Goal: Communication & Community: Answer question/provide support

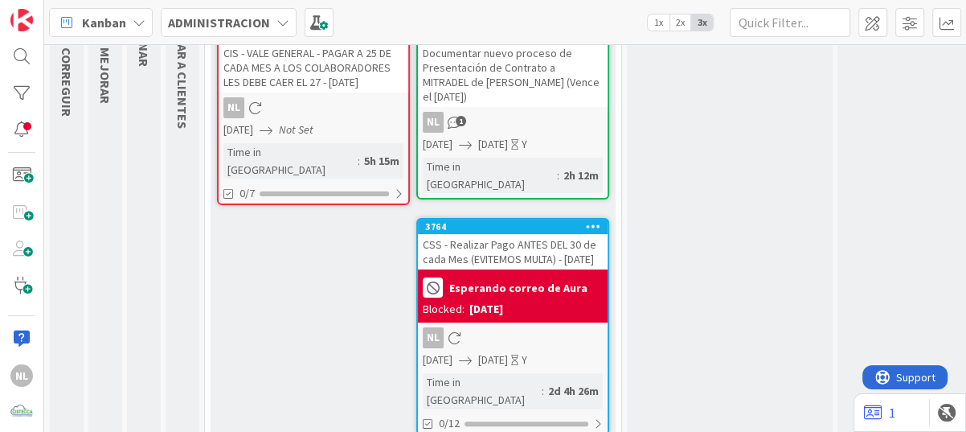
scroll to position [207, 0]
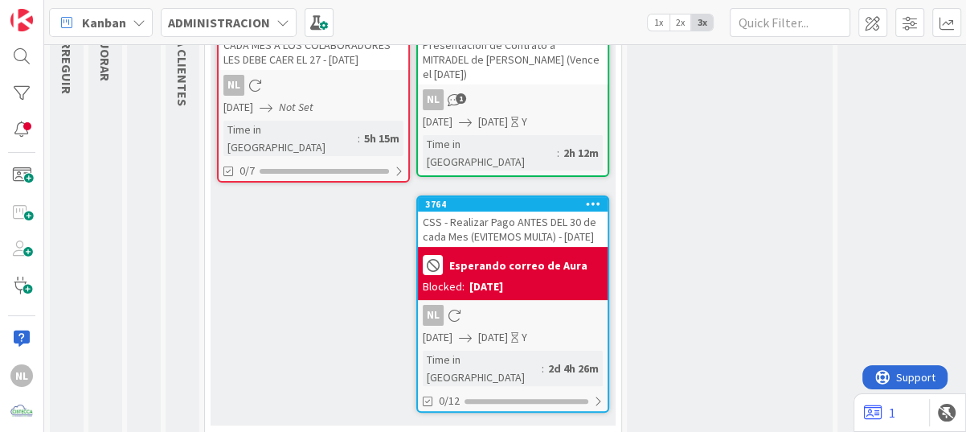
click at [554, 278] on div "Blocked: [DATE]" at bounding box center [513, 286] width 180 height 17
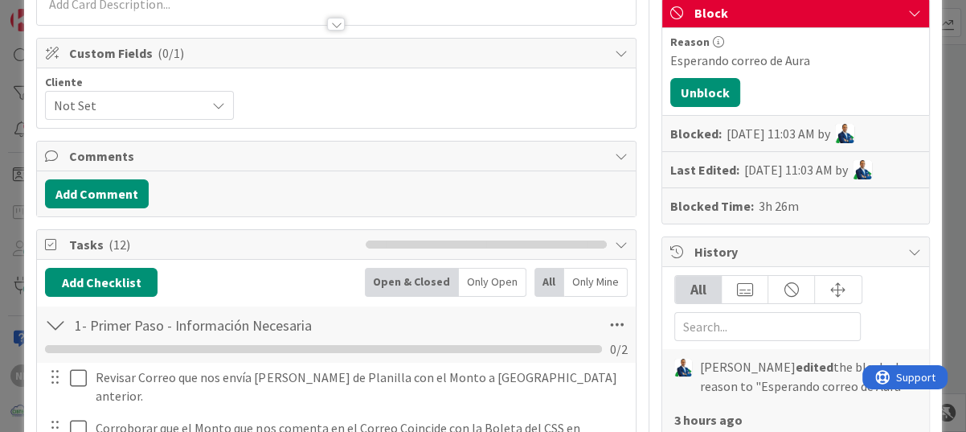
scroll to position [322, 0]
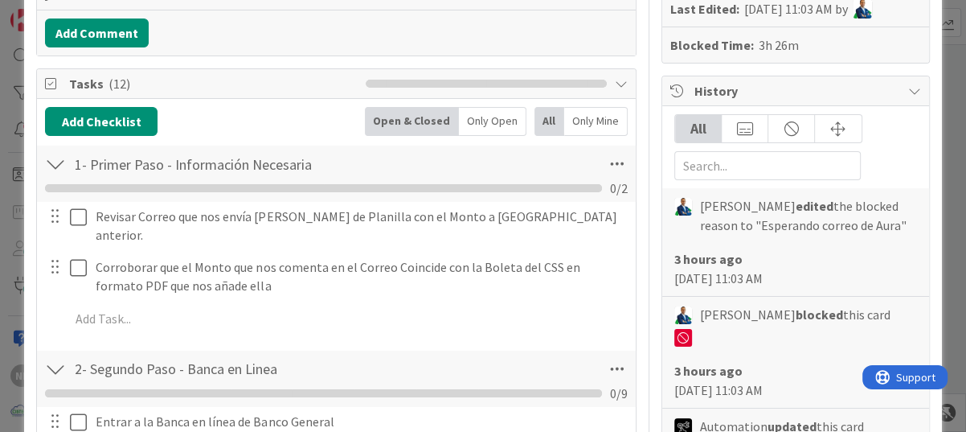
click at [68, 213] on div at bounding box center [66, 226] width 45 height 46
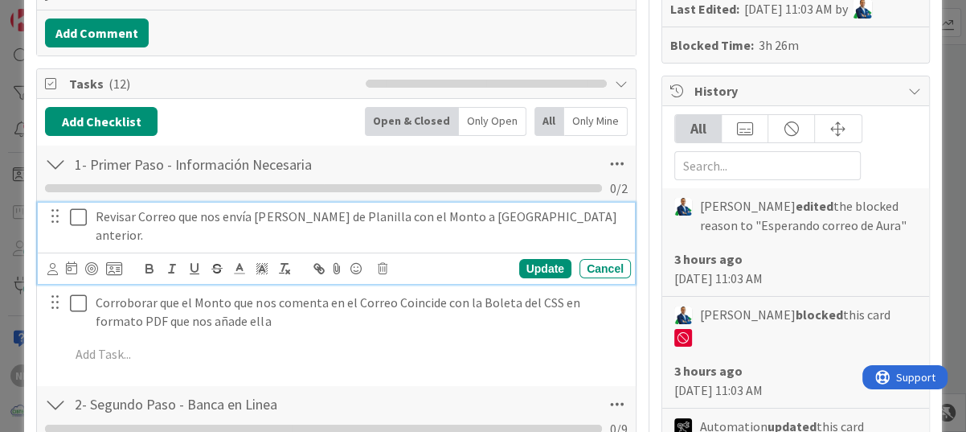
click at [71, 218] on icon at bounding box center [78, 216] width 17 height 19
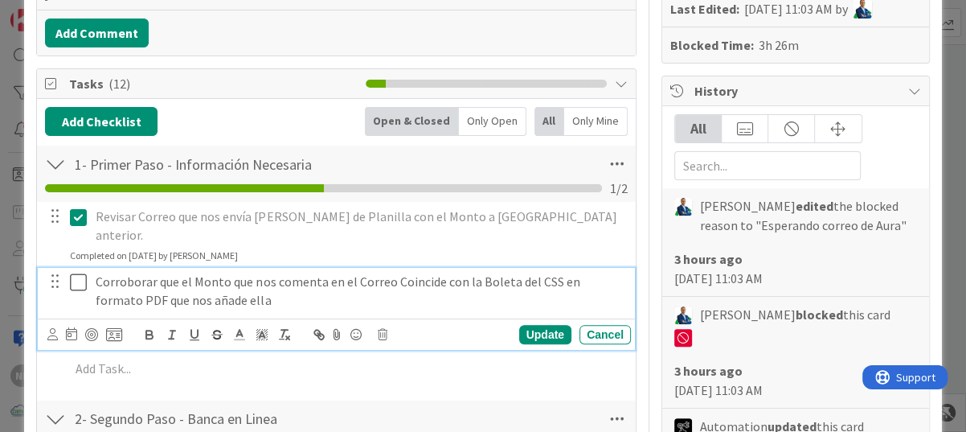
click at [83, 272] on icon at bounding box center [78, 281] width 17 height 19
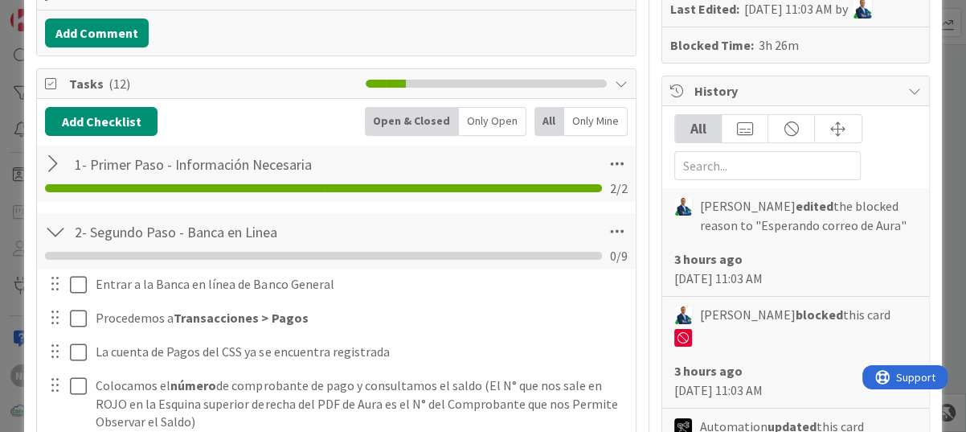
scroll to position [482, 0]
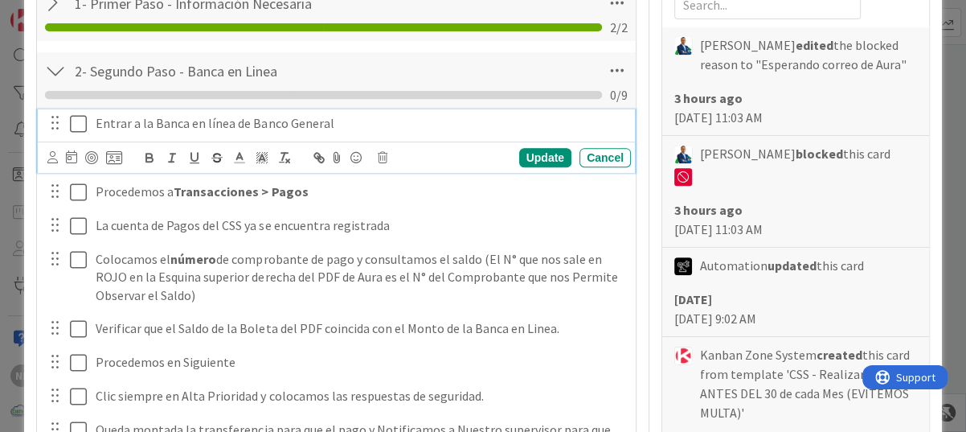
click at [80, 125] on icon at bounding box center [78, 123] width 17 height 19
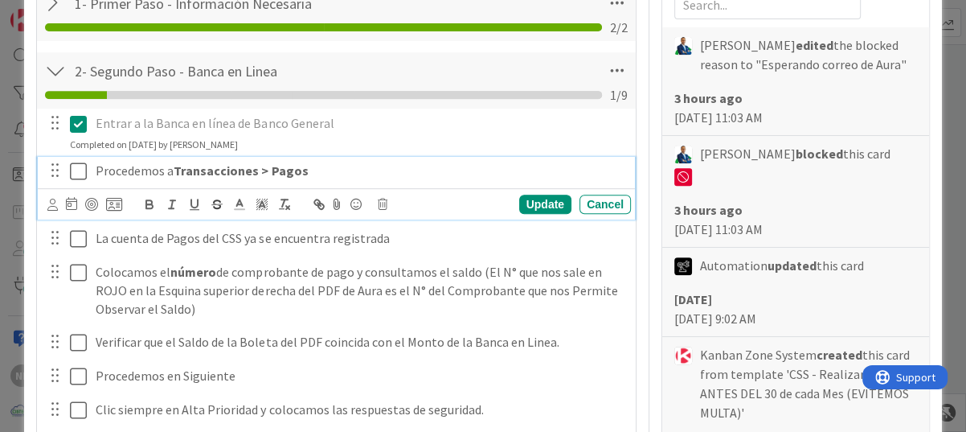
click at [76, 170] on icon at bounding box center [78, 171] width 17 height 19
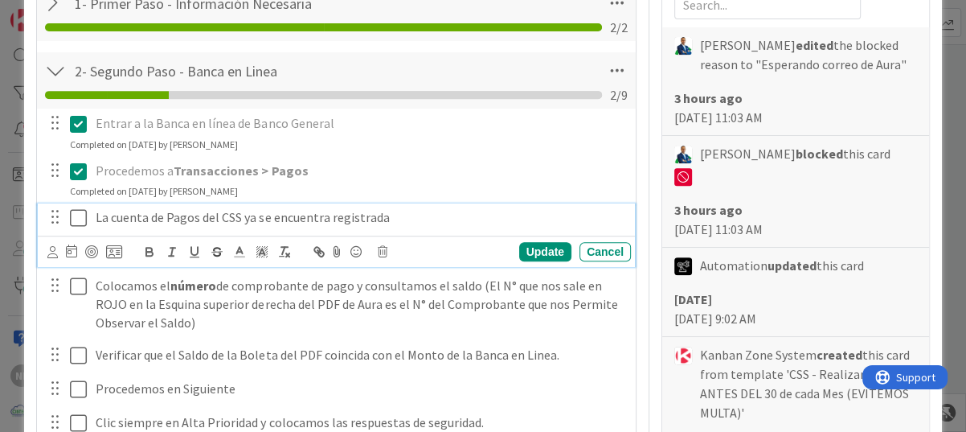
click at [83, 222] on icon at bounding box center [78, 217] width 17 height 19
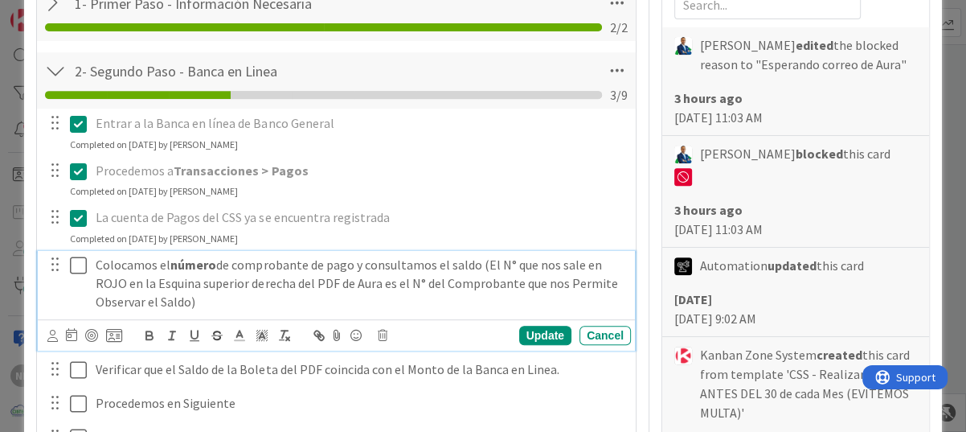
click at [78, 267] on icon at bounding box center [78, 265] width 17 height 19
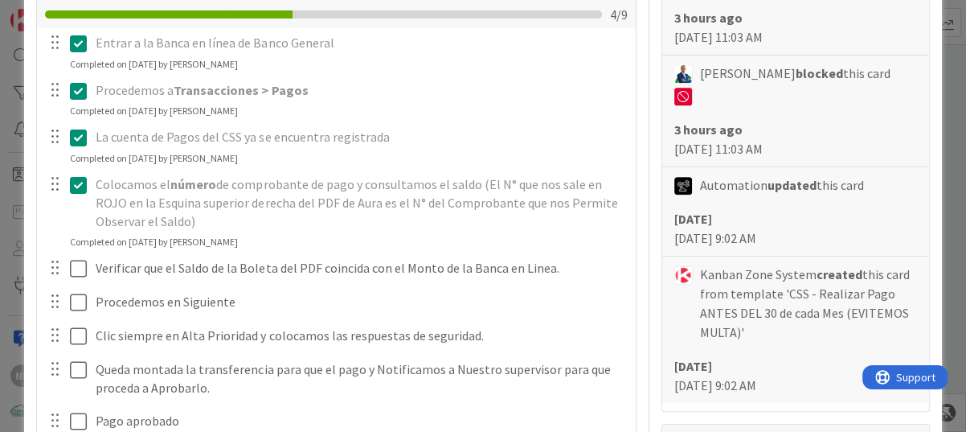
scroll to position [643, 0]
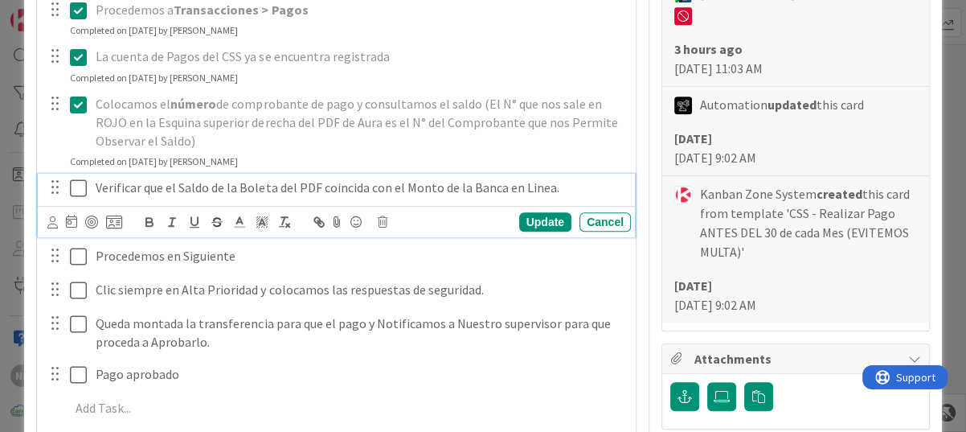
click at [70, 188] on icon at bounding box center [78, 187] width 17 height 19
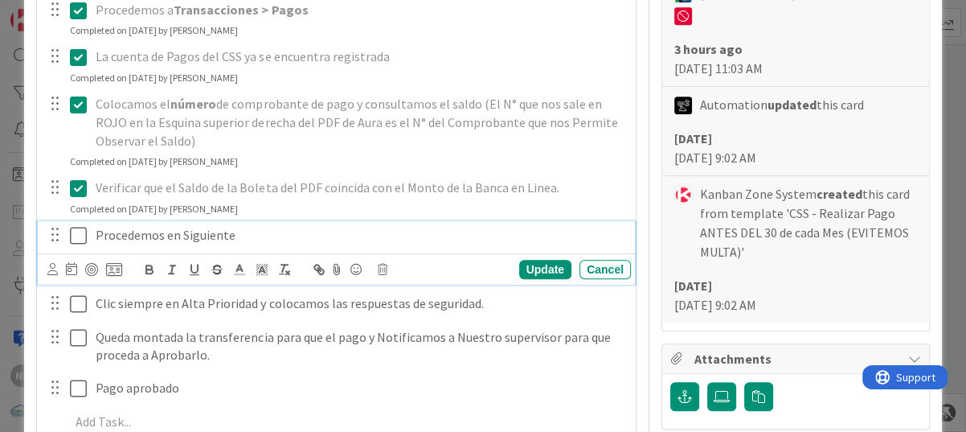
click at [83, 236] on icon at bounding box center [78, 235] width 17 height 19
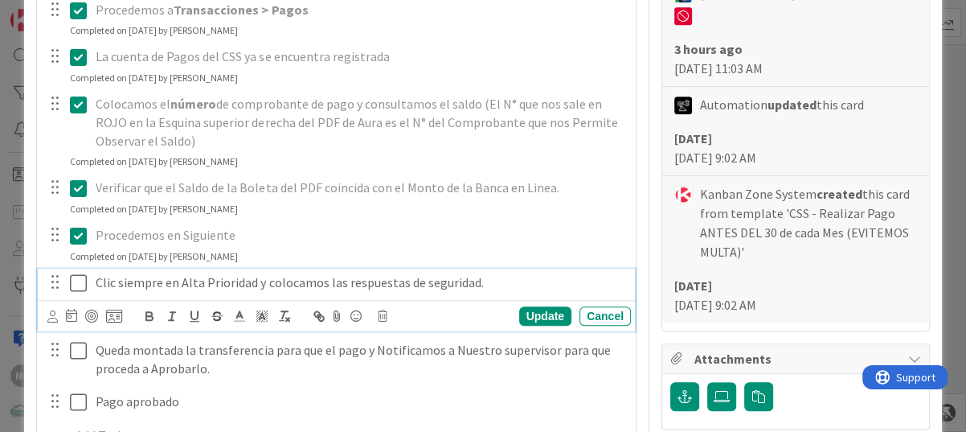
click at [79, 282] on icon at bounding box center [78, 282] width 17 height 19
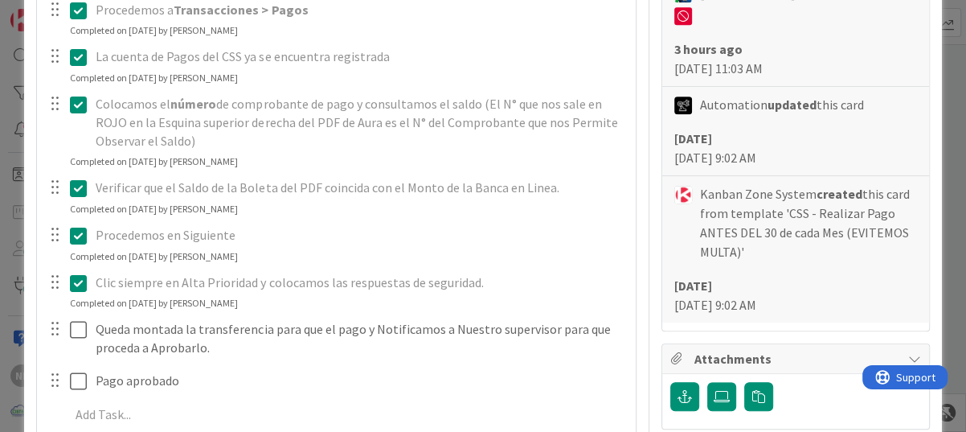
scroll to position [804, 0]
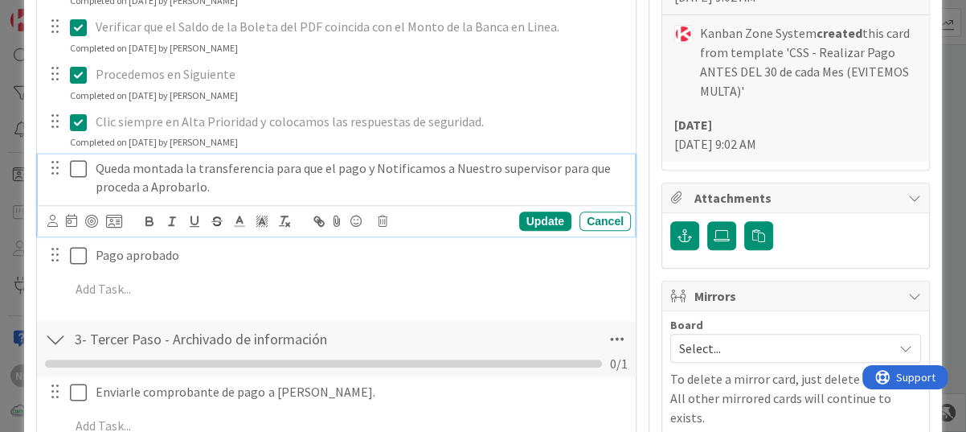
click at [76, 165] on icon at bounding box center [78, 168] width 17 height 19
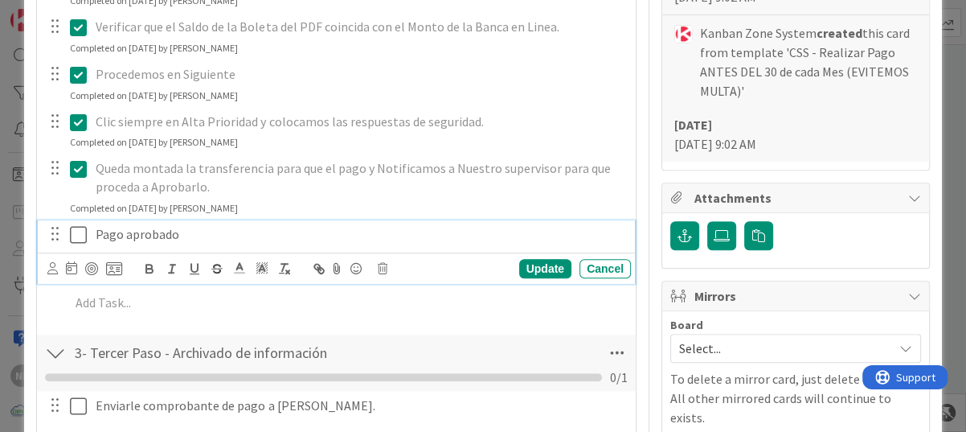
click at [72, 233] on icon at bounding box center [78, 234] width 17 height 19
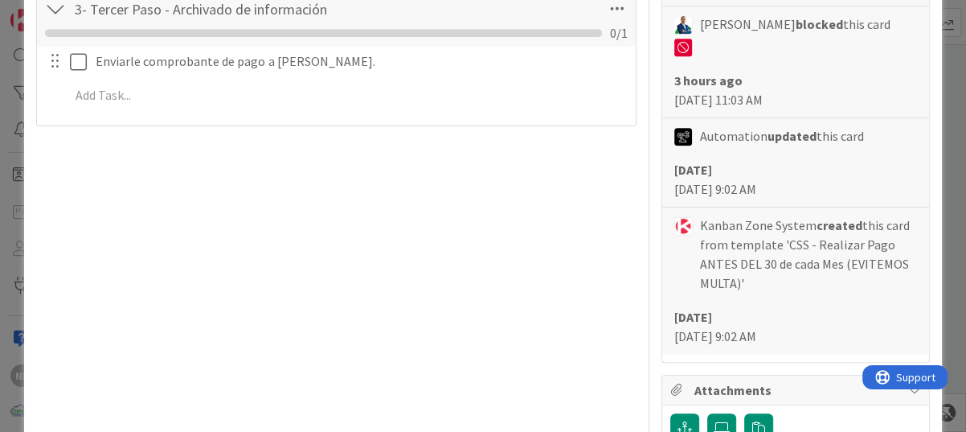
scroll to position [563, 0]
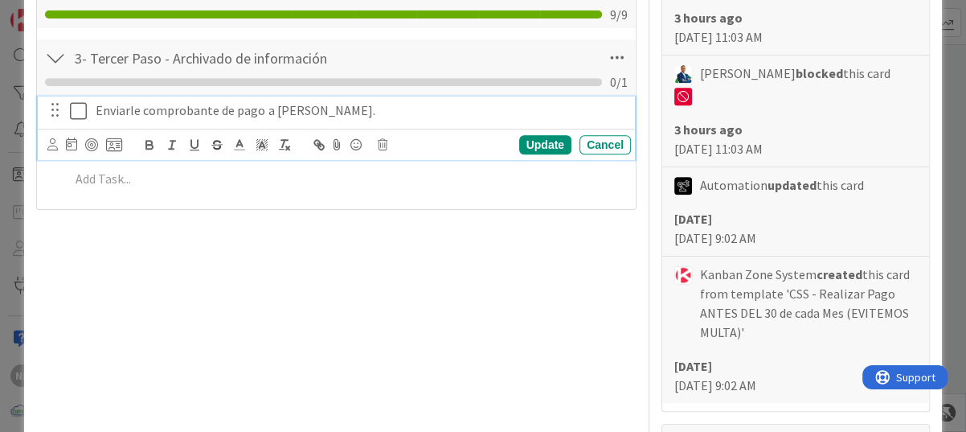
click at [81, 112] on icon at bounding box center [78, 110] width 17 height 19
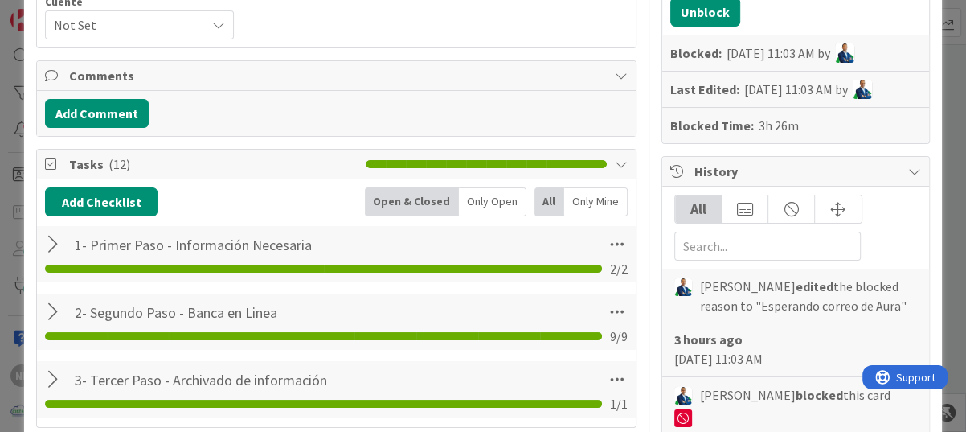
scroll to position [0, 0]
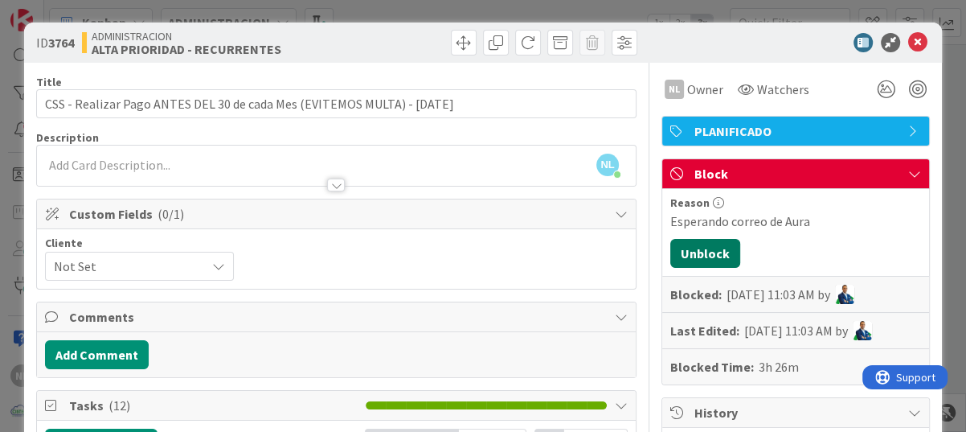
click at [699, 254] on button "Unblock" at bounding box center [705, 253] width 70 height 29
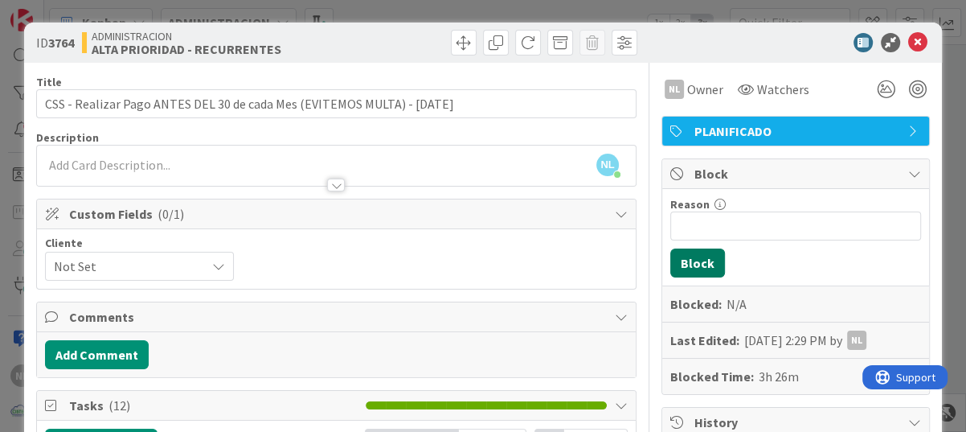
scroll to position [154, 0]
click at [913, 38] on icon at bounding box center [917, 42] width 19 height 19
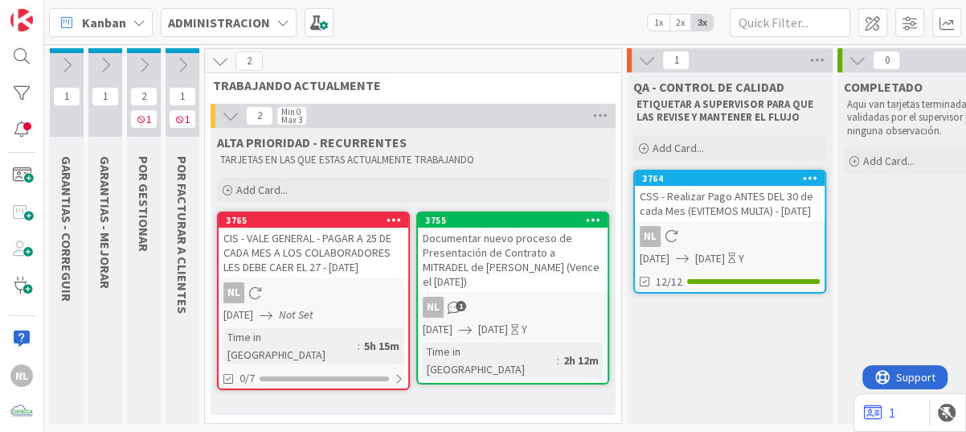
click at [487, 265] on div "Documentar nuevo proceso de Presentación de Contrato a MITRADEL de [PERSON_NAME…" at bounding box center [513, 259] width 190 height 64
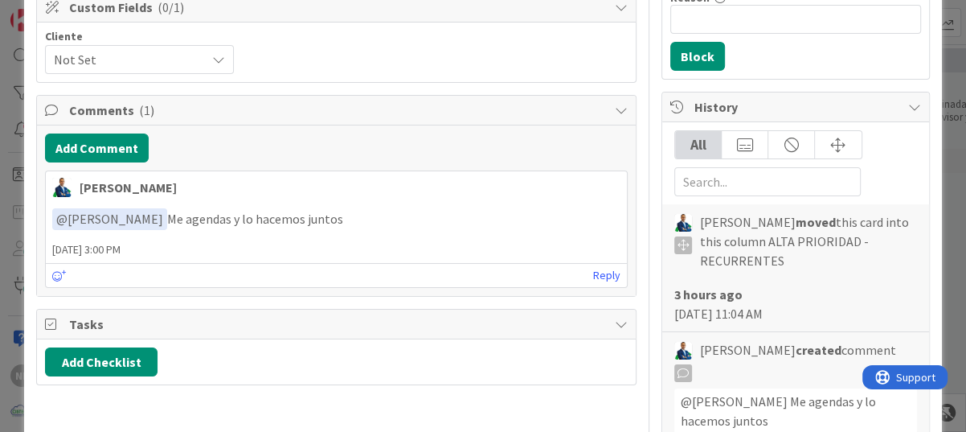
scroll to position [241, 0]
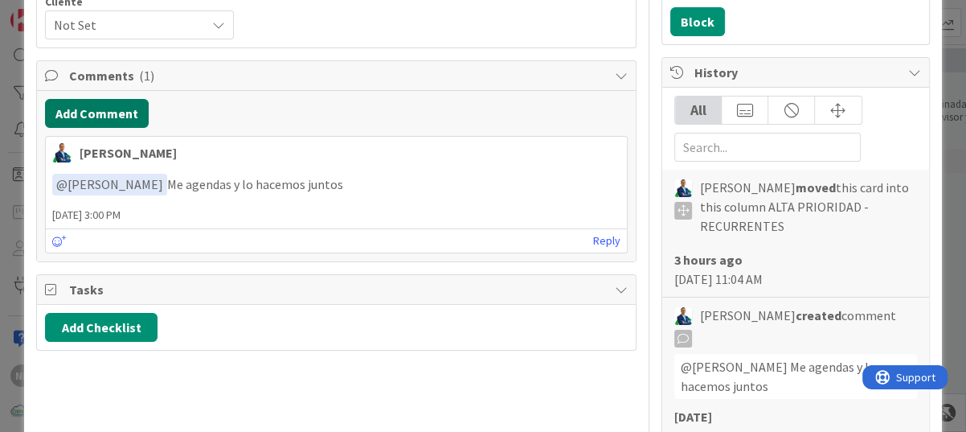
click at [108, 118] on button "Add Comment" at bounding box center [97, 113] width 104 height 29
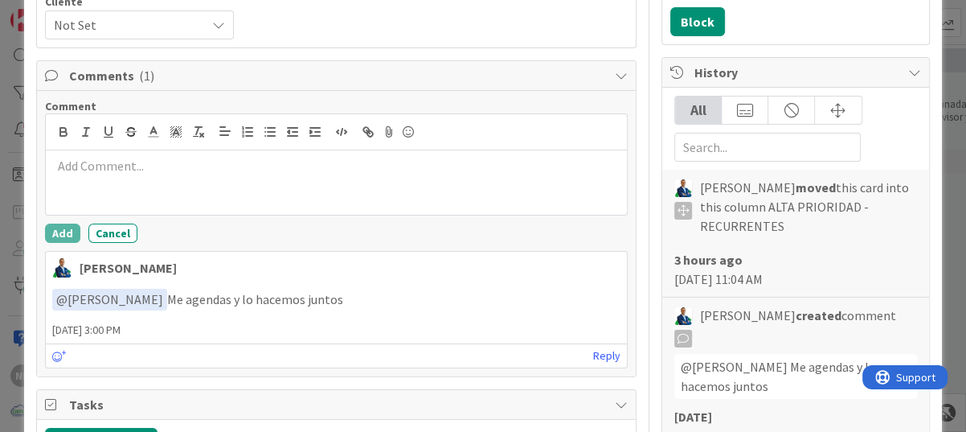
click at [83, 164] on p at bounding box center [336, 166] width 568 height 18
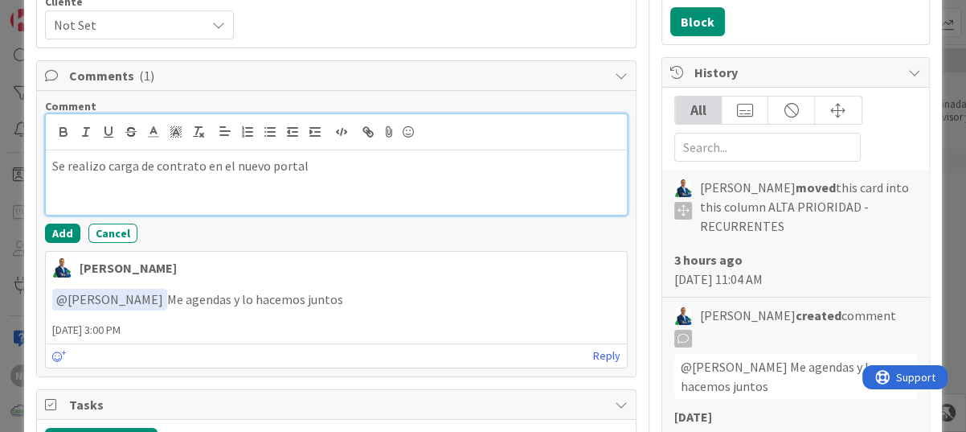
click at [305, 169] on p "Se realizo carga de contrato en el nuevo portal" at bounding box center [336, 166] width 568 height 18
click at [412, 170] on p "Se realizo carga de contrato en el nuevo portal Panamá conecta." at bounding box center [336, 166] width 568 height 18
click at [387, 165] on p "Se realizo carga de contrato en el nuevo portal Panamá conecta." at bounding box center [336, 166] width 568 height 18
click at [344, 170] on p "Se realizo carga de contrato en el nuevo portal Panamá conecta." at bounding box center [336, 166] width 568 height 18
click at [453, 176] on div "Se realizo carga de contrato en el nuevo portal Panamá conecta-registro." at bounding box center [336, 182] width 581 height 64
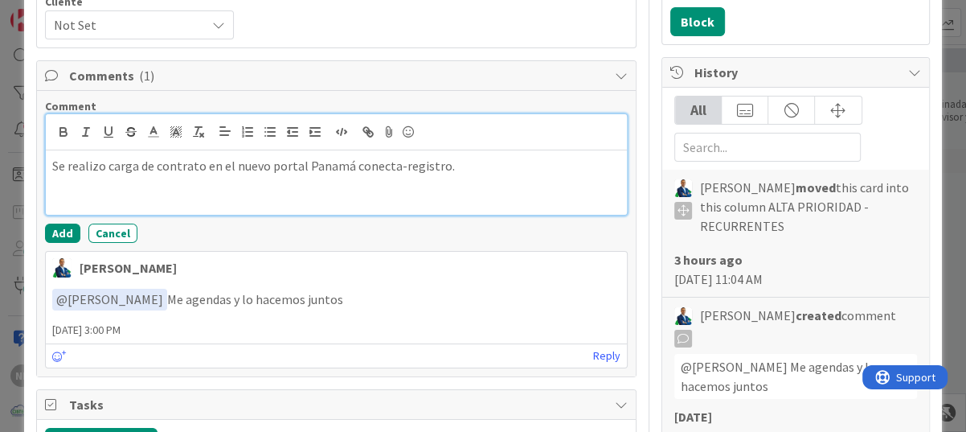
scroll to position [322, 0]
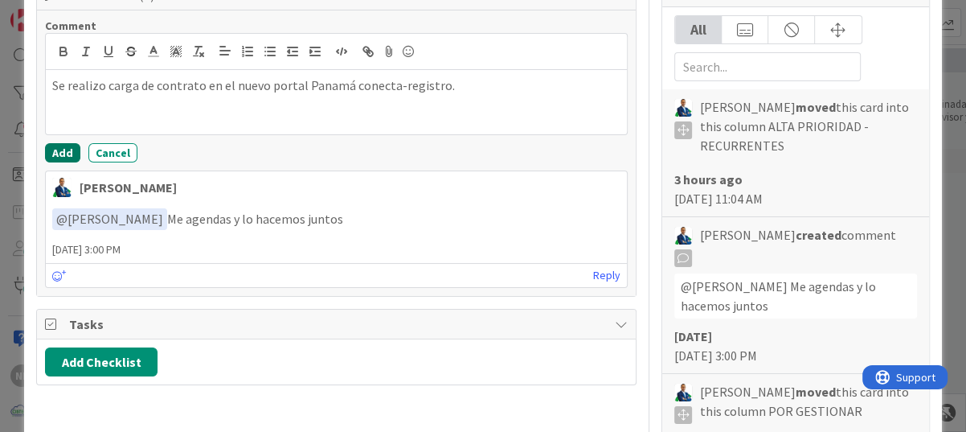
click at [54, 150] on button "Add" at bounding box center [62, 152] width 35 height 19
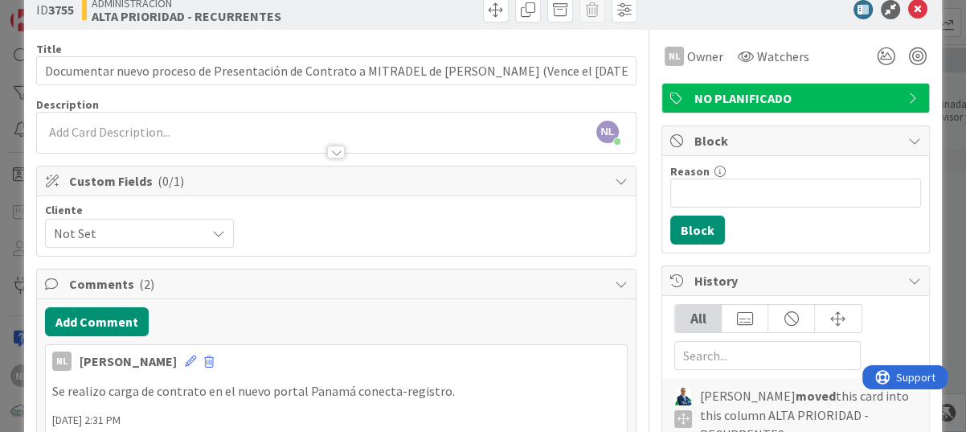
scroll to position [0, 0]
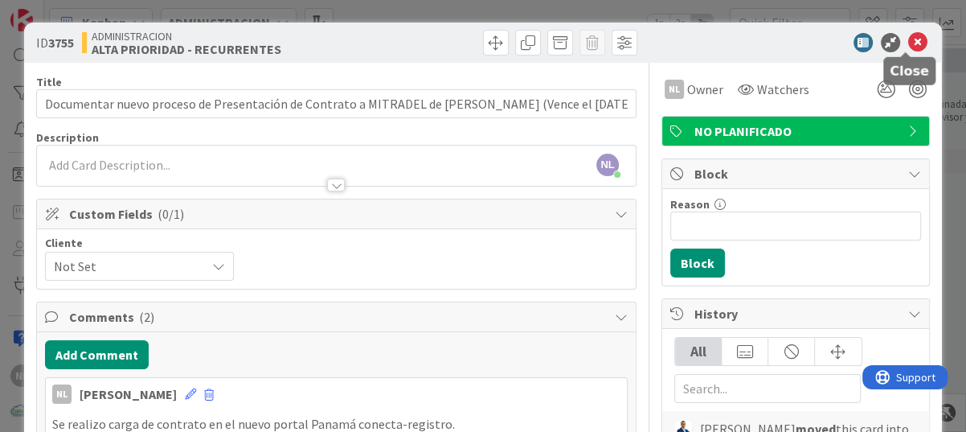
click at [908, 46] on icon at bounding box center [917, 42] width 19 height 19
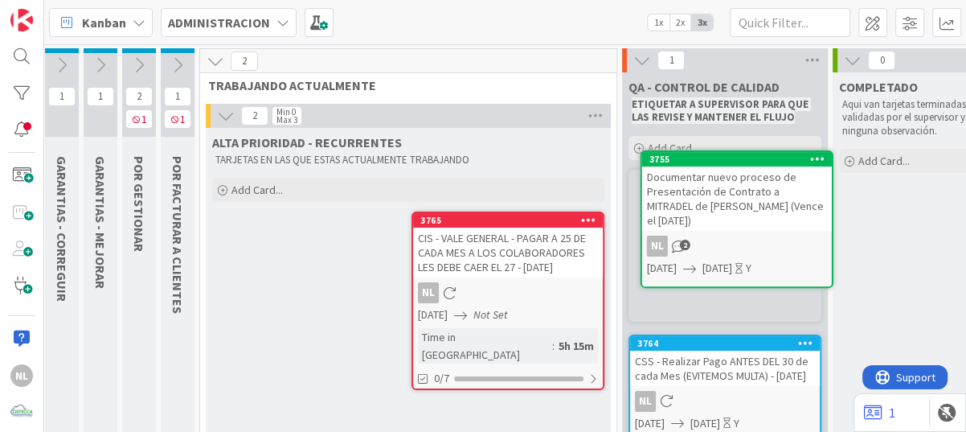
scroll to position [0, 7]
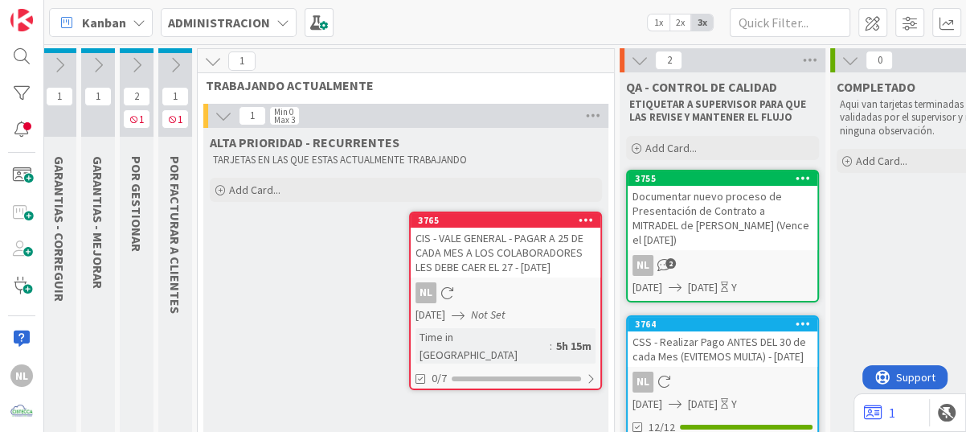
click at [297, 262] on div "ALTA PRIORIDAD - RECURRENTES TARJETAS EN LAS QUE ESTAS ACTUALMENTE TRABAJANDO A…" at bounding box center [405, 285] width 405 height 315
click at [135, 64] on icon at bounding box center [137, 65] width 18 height 18
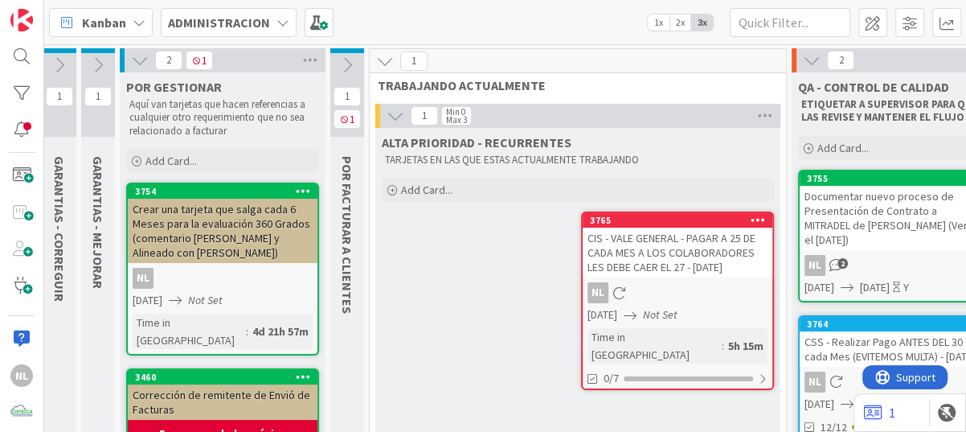
click at [140, 61] on icon at bounding box center [140, 60] width 18 height 18
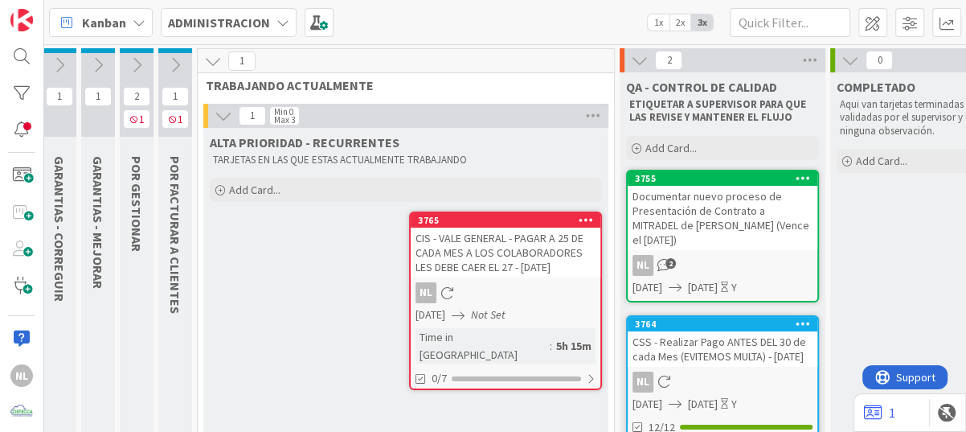
click at [99, 61] on icon at bounding box center [98, 65] width 18 height 18
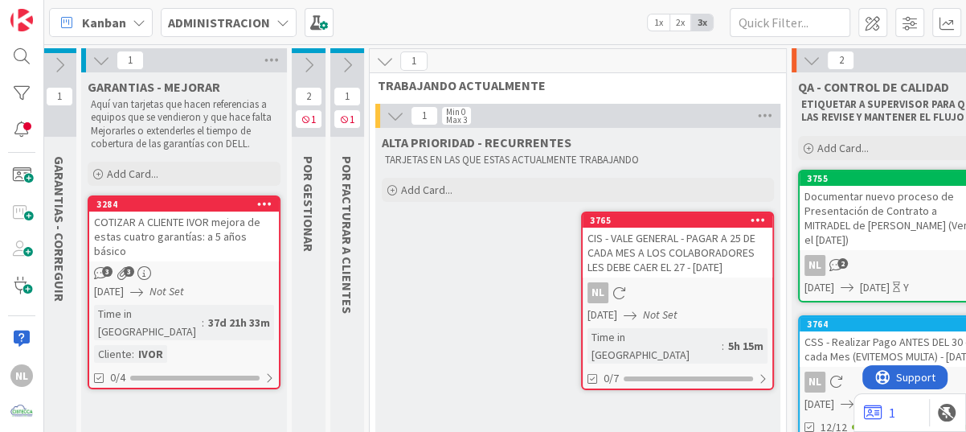
click at [99, 61] on icon at bounding box center [101, 60] width 18 height 18
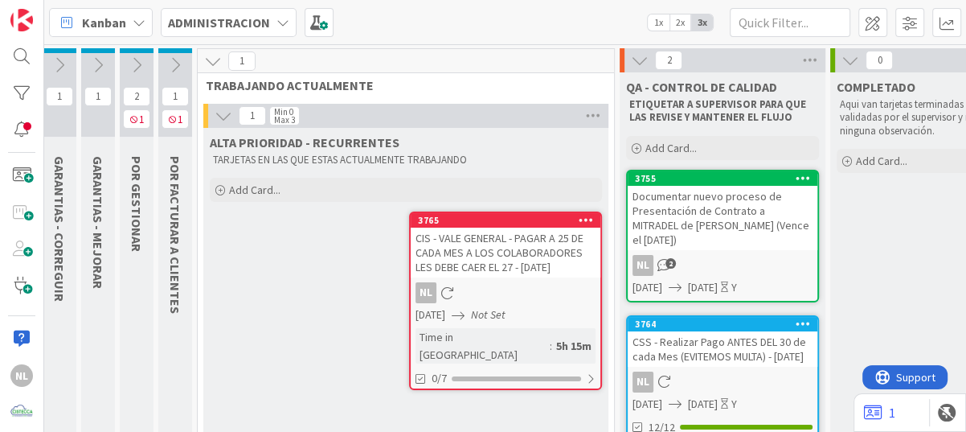
click at [522, 289] on div "NL" at bounding box center [506, 292] width 190 height 21
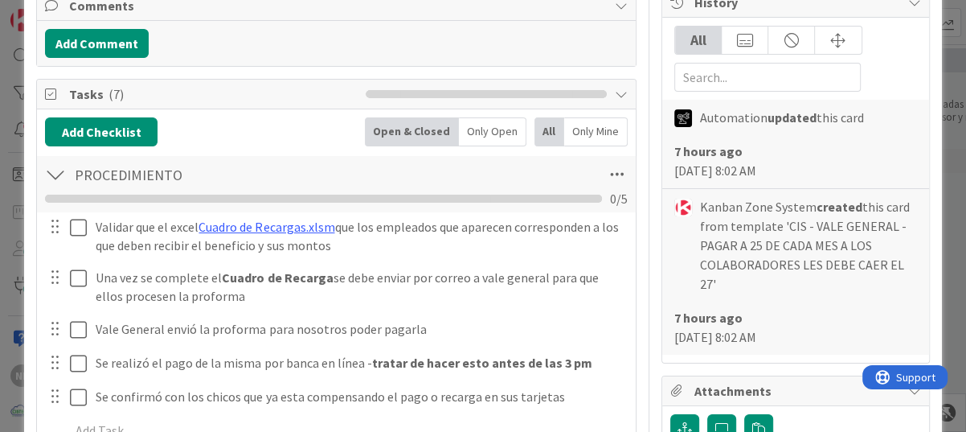
scroll to position [322, 0]
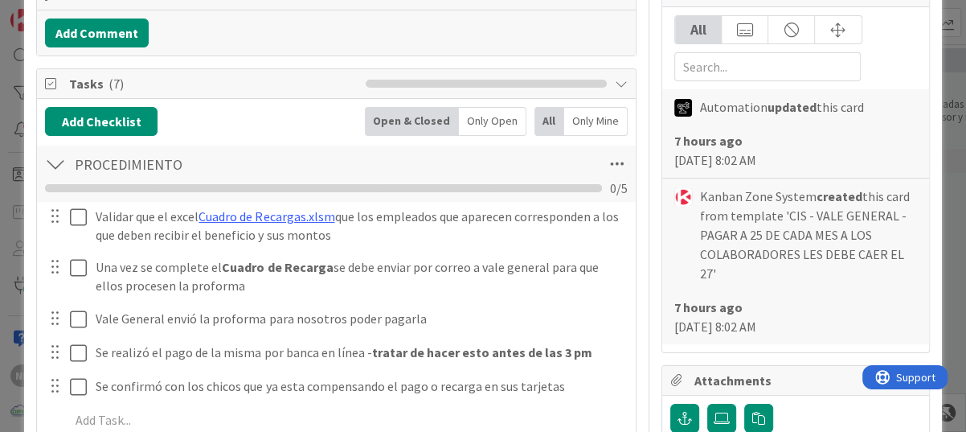
click at [261, 31] on div "Add Comment" at bounding box center [336, 32] width 583 height 29
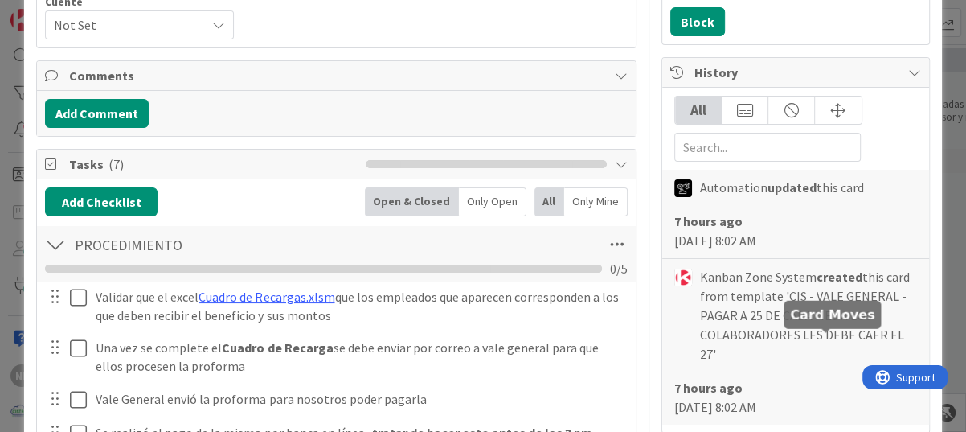
scroll to position [0, 0]
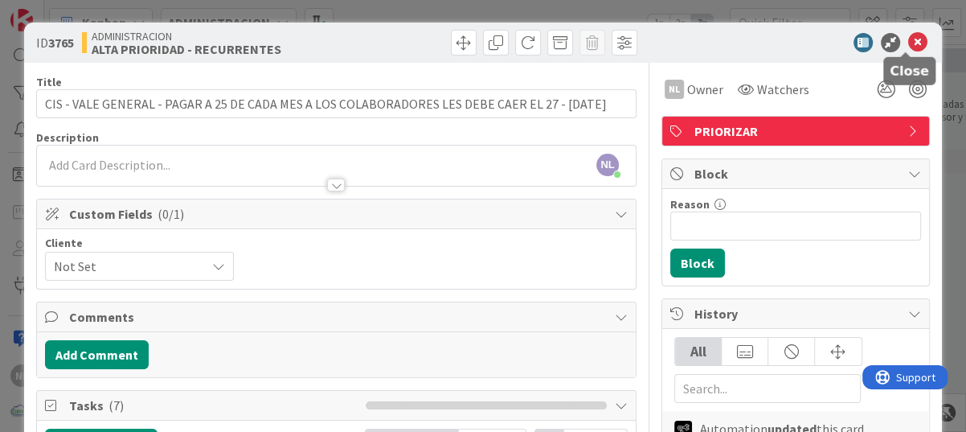
click at [908, 42] on icon at bounding box center [917, 42] width 19 height 19
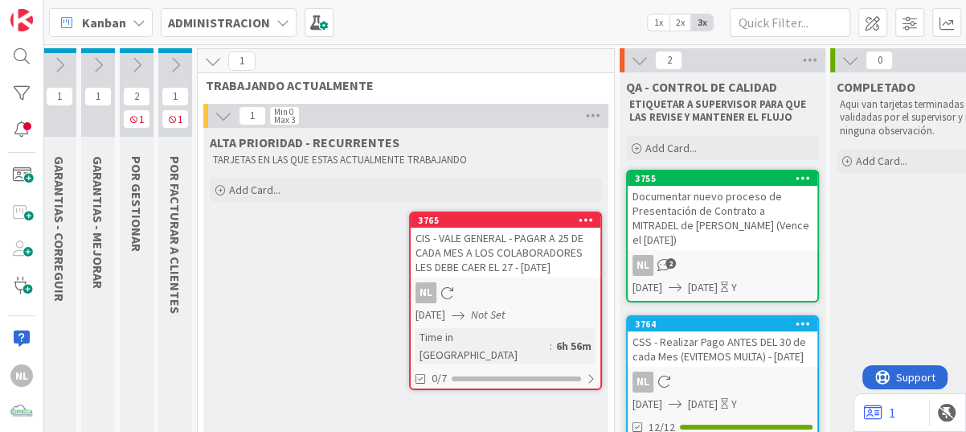
click at [96, 64] on icon at bounding box center [98, 65] width 18 height 18
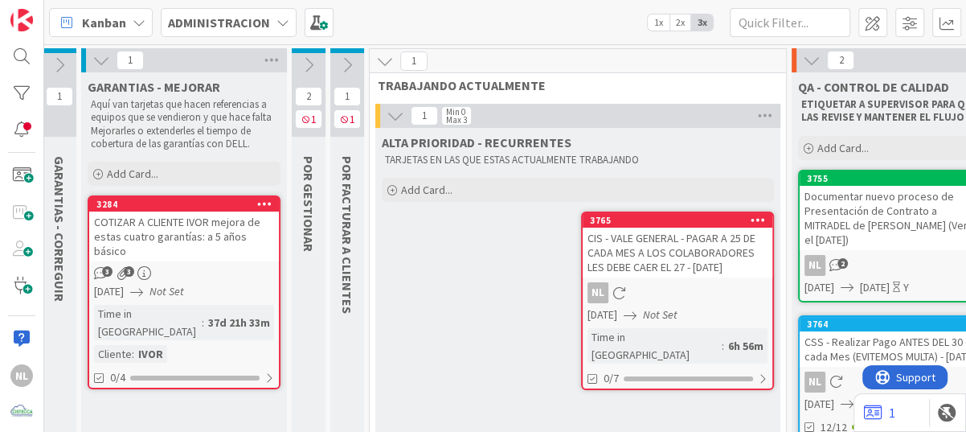
click at [179, 238] on div "COTIZAR A CLIENTE IVOR mejora de estas cuatro garantías: a 5 años básico" at bounding box center [184, 236] width 190 height 50
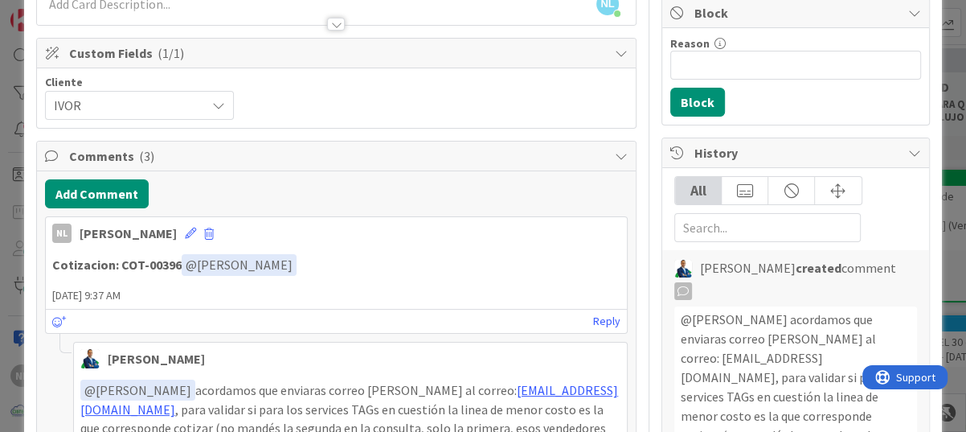
click at [121, 261] on strong "Cotizacion: COT-00396" at bounding box center [116, 264] width 129 height 16
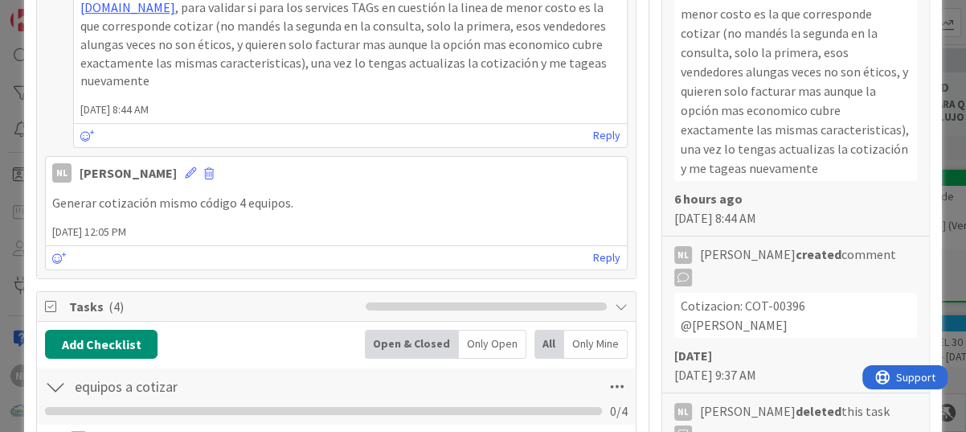
scroll to position [241, 0]
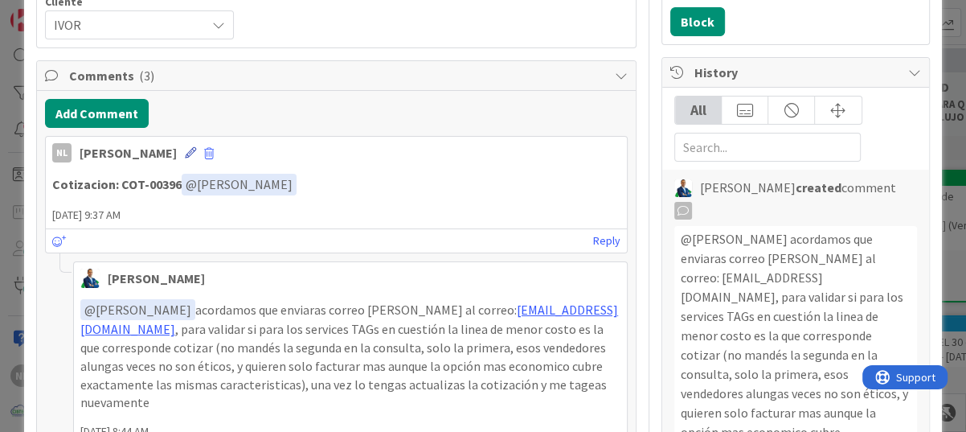
click at [185, 152] on icon at bounding box center [190, 152] width 11 height 11
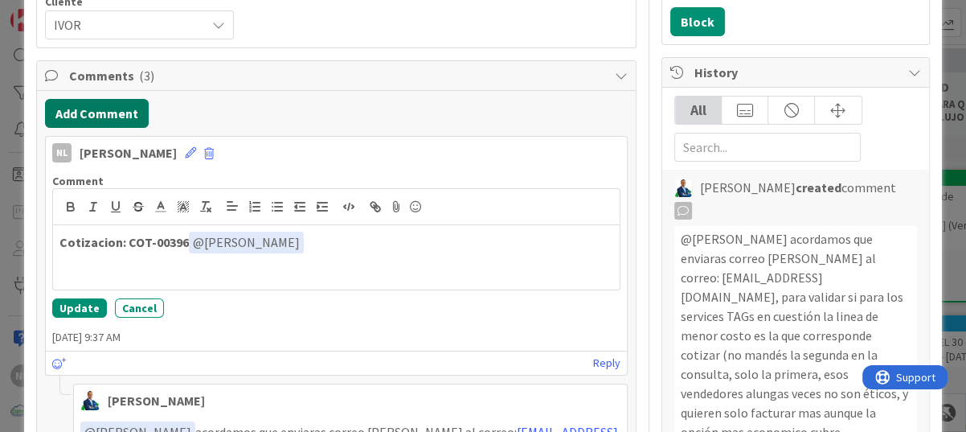
click at [108, 108] on button "Add Comment" at bounding box center [97, 113] width 104 height 29
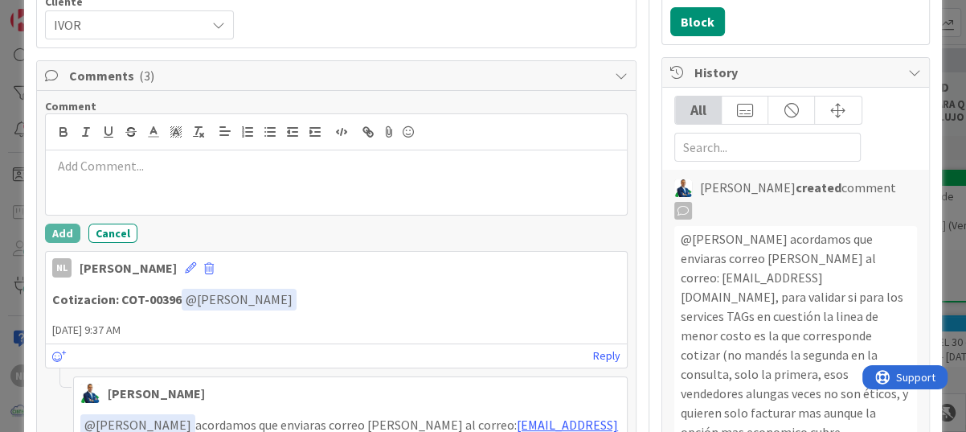
click at [80, 154] on div at bounding box center [336, 182] width 581 height 64
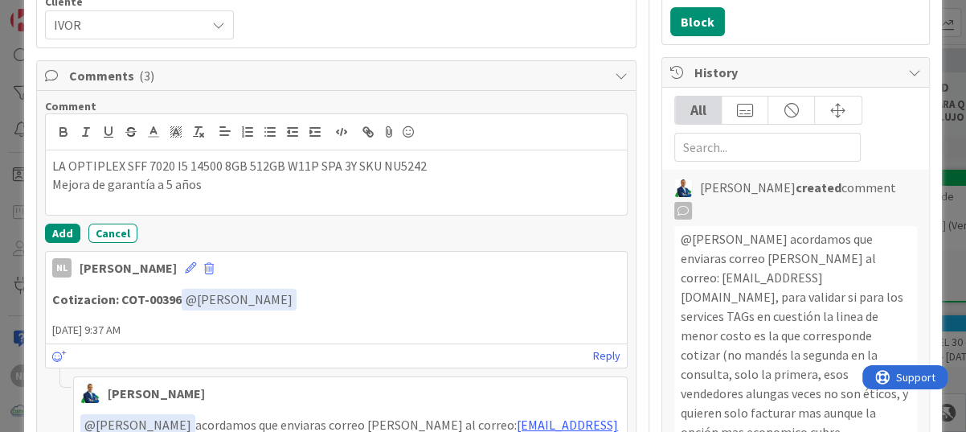
drag, startPoint x: 207, startPoint y: 182, endPoint x: 4, endPoint y: 153, distance: 204.7
click at [4, 153] on div "ID 3284 ADMINISTRACION GARANTIAS - MEJORAR Title 73 / 128 COTIZAR A CLIENTE [PE…" at bounding box center [483, 216] width 966 height 432
drag, startPoint x: 182, startPoint y: 165, endPoint x: 161, endPoint y: 166, distance: 21.0
click at [224, 168] on p "Cotización para revisión" at bounding box center [336, 166] width 568 height 18
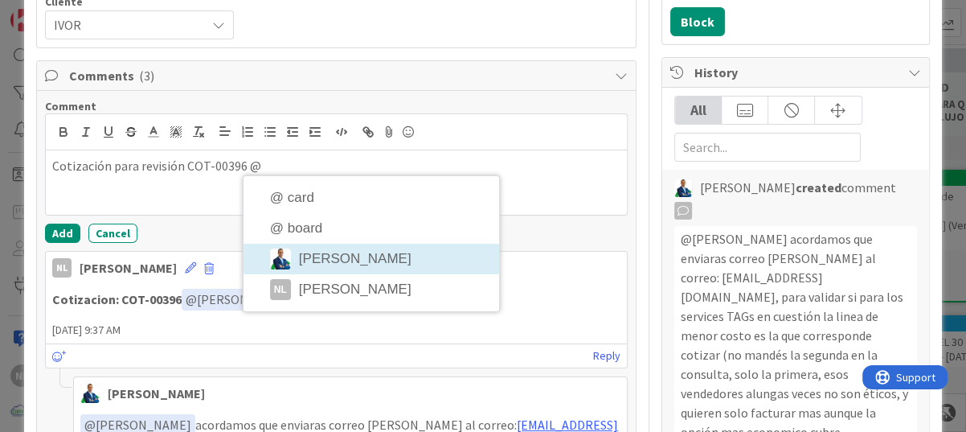
click at [342, 253] on li "[PERSON_NAME]" at bounding box center [372, 259] width 256 height 31
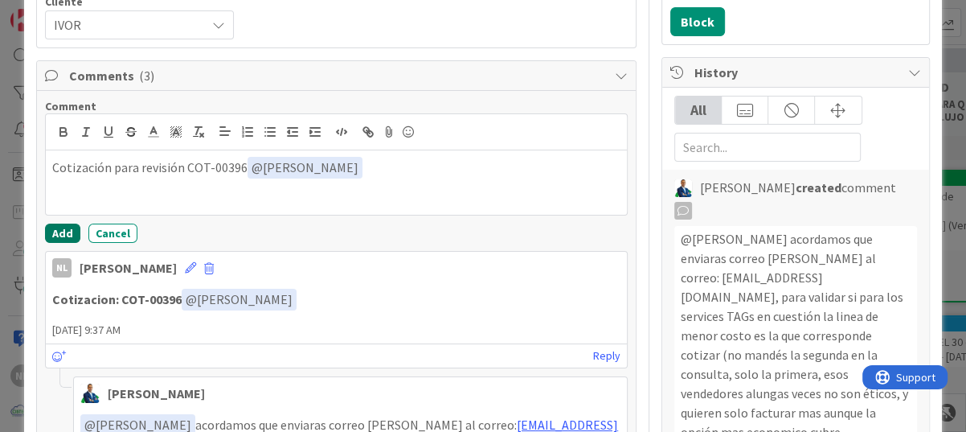
click at [61, 231] on button "Add" at bounding box center [62, 232] width 35 height 19
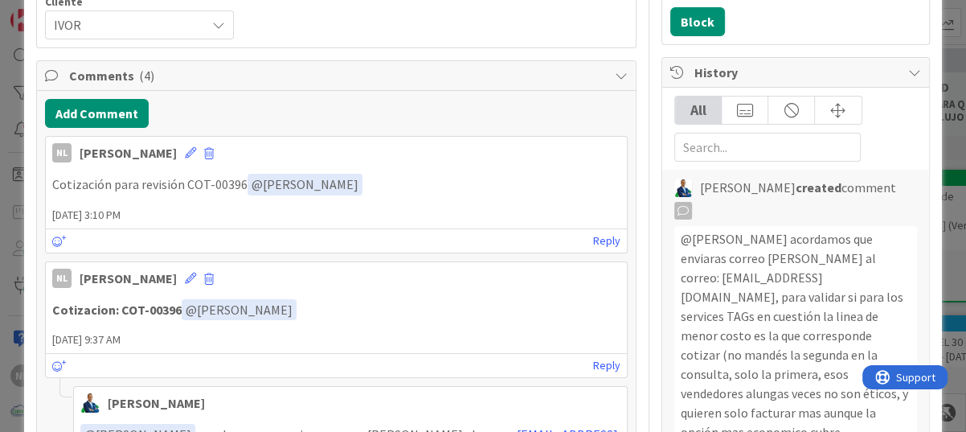
scroll to position [0, 0]
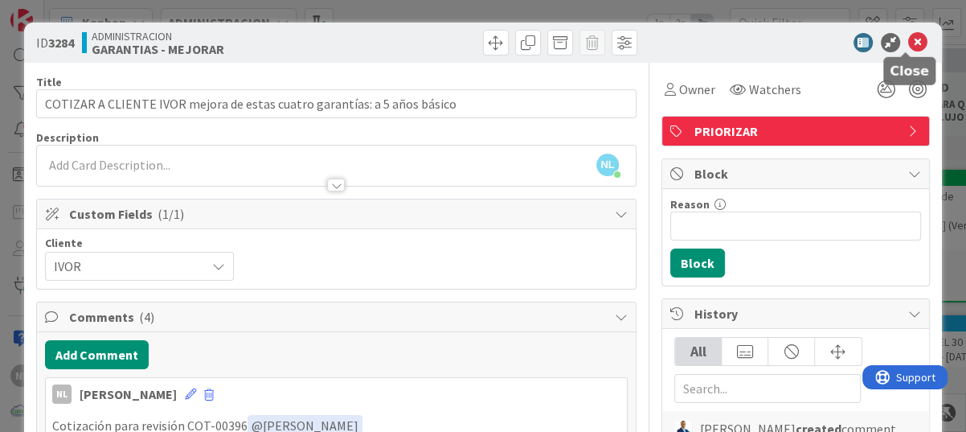
click at [908, 37] on icon at bounding box center [917, 42] width 19 height 19
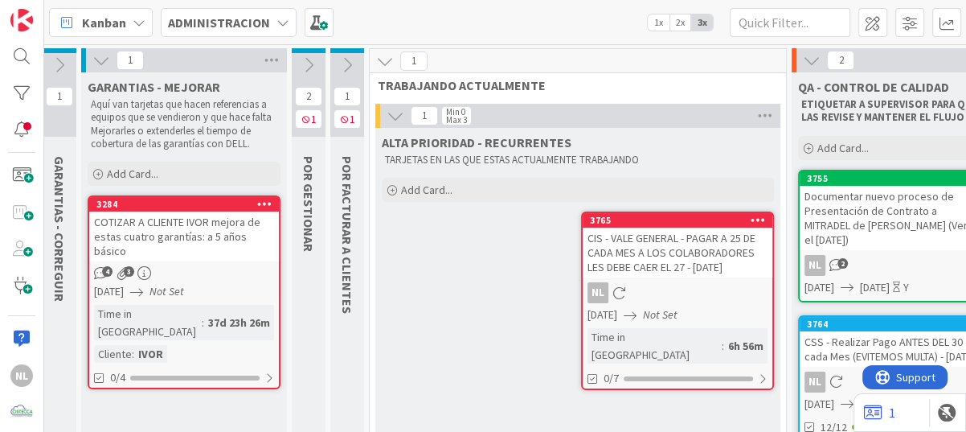
click at [98, 59] on icon at bounding box center [101, 60] width 18 height 18
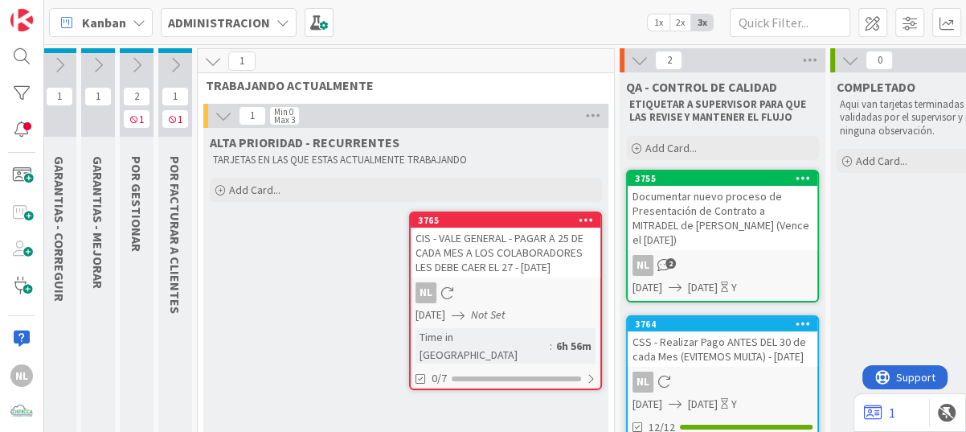
click at [169, 64] on icon at bounding box center [175, 65] width 18 height 18
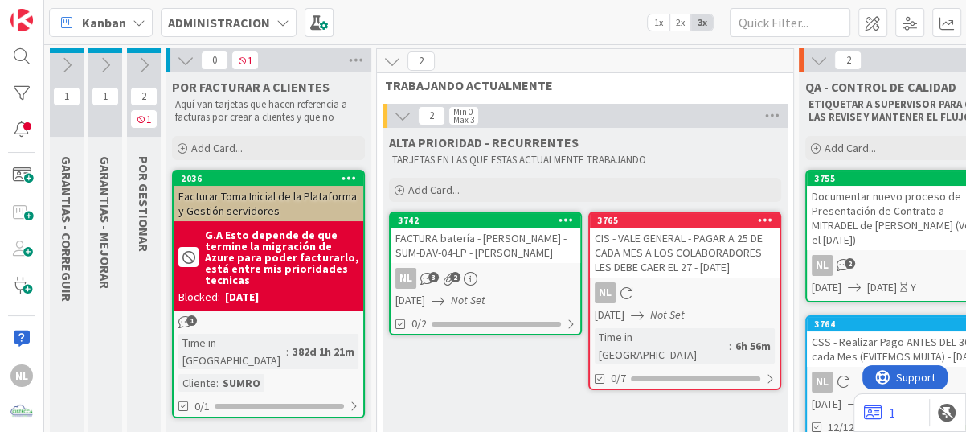
click at [184, 58] on icon at bounding box center [186, 60] width 18 height 18
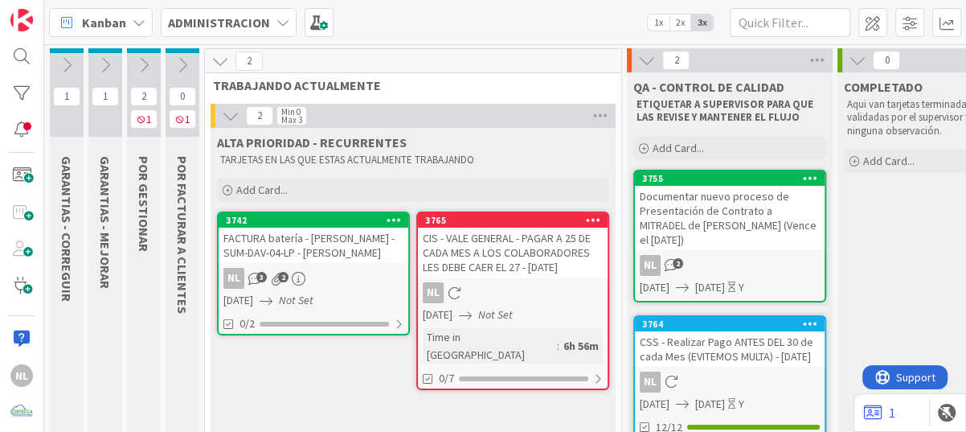
click at [143, 63] on icon at bounding box center [144, 65] width 18 height 18
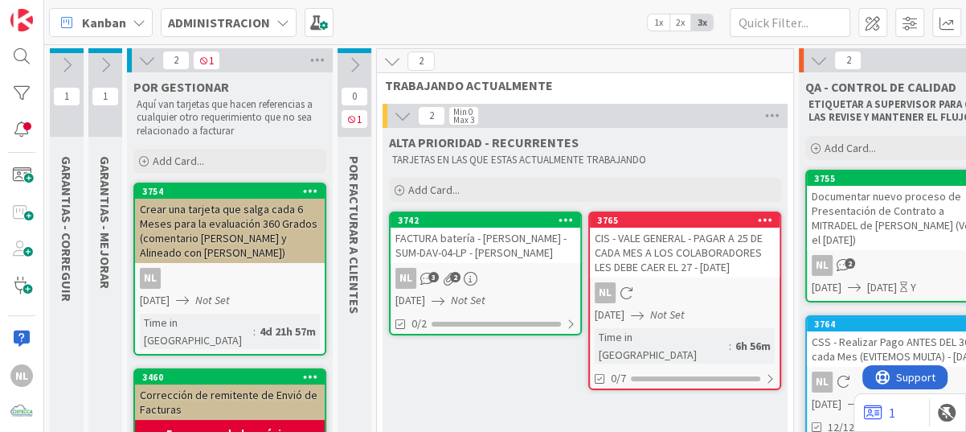
click at [143, 63] on icon at bounding box center [147, 60] width 18 height 18
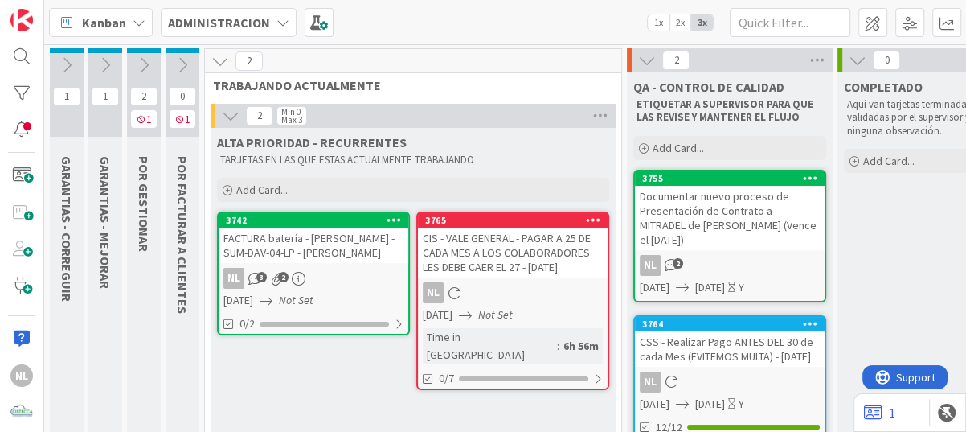
click at [102, 65] on icon at bounding box center [105, 65] width 18 height 18
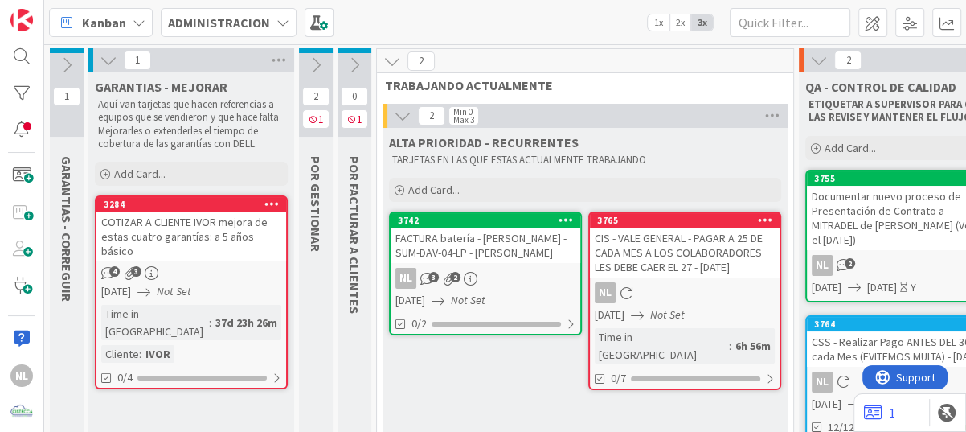
click at [101, 61] on icon at bounding box center [109, 60] width 18 height 18
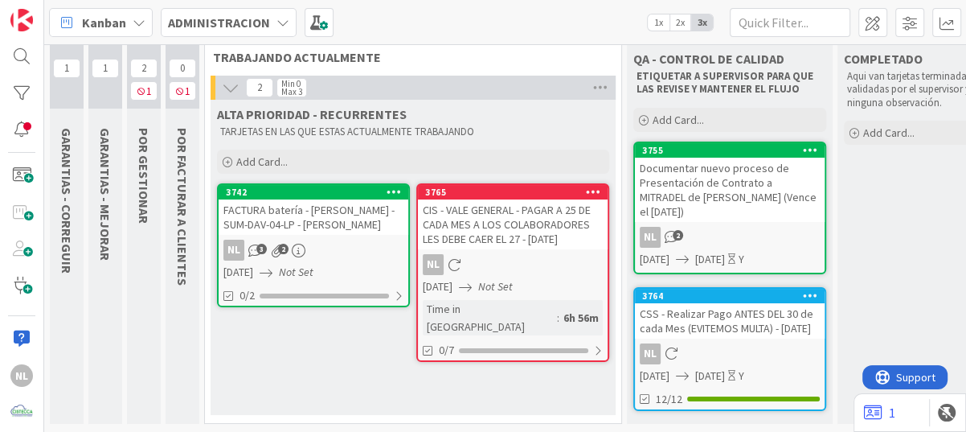
scroll to position [53, 0]
click at [311, 240] on div "NL 3 2" at bounding box center [314, 250] width 190 height 21
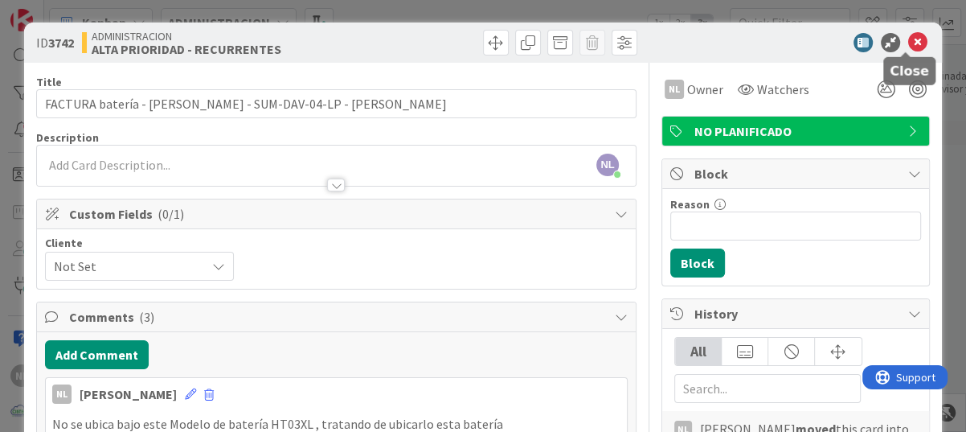
click at [908, 43] on icon at bounding box center [917, 42] width 19 height 19
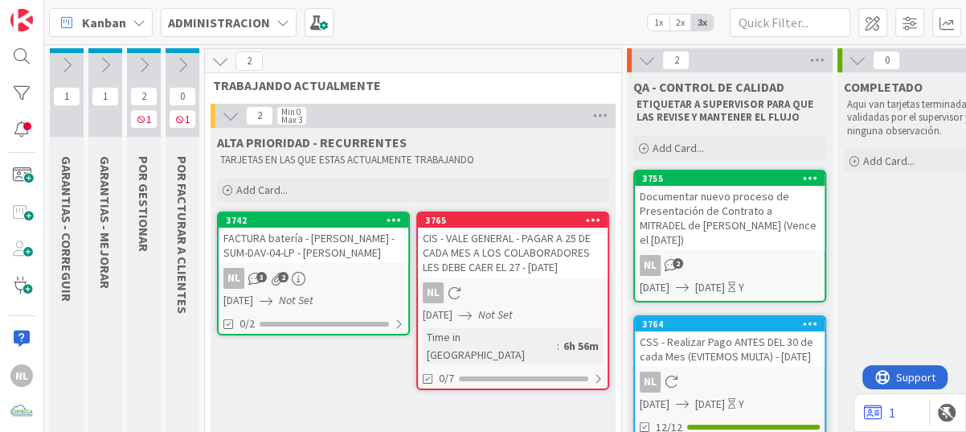
click at [98, 64] on icon at bounding box center [105, 65] width 18 height 18
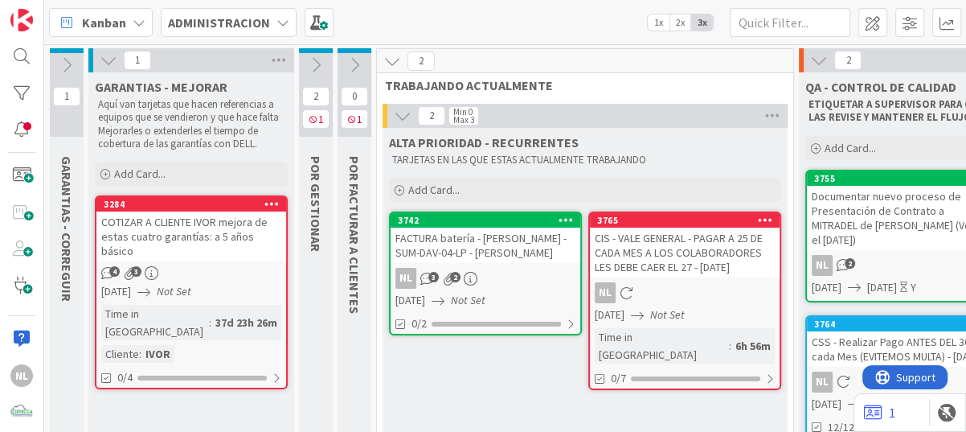
click at [217, 248] on link "3284 COTIZAR A CLIENTE [PERSON_NAME] mejora de estas cuatro garantías: a 5 años…" at bounding box center [191, 292] width 193 height 194
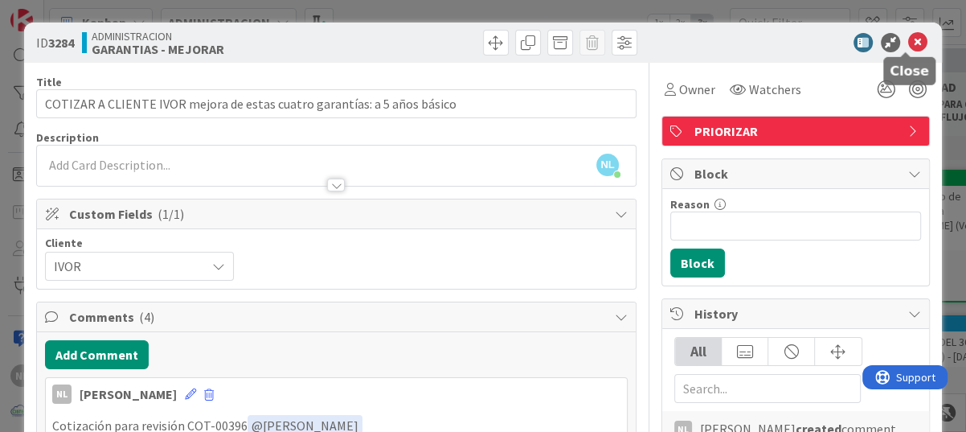
click at [910, 40] on icon at bounding box center [917, 42] width 19 height 19
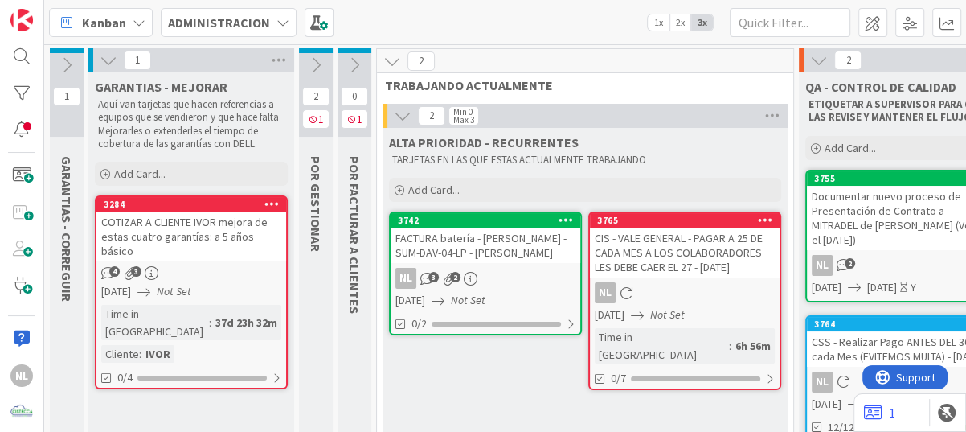
click at [106, 60] on icon at bounding box center [109, 60] width 18 height 18
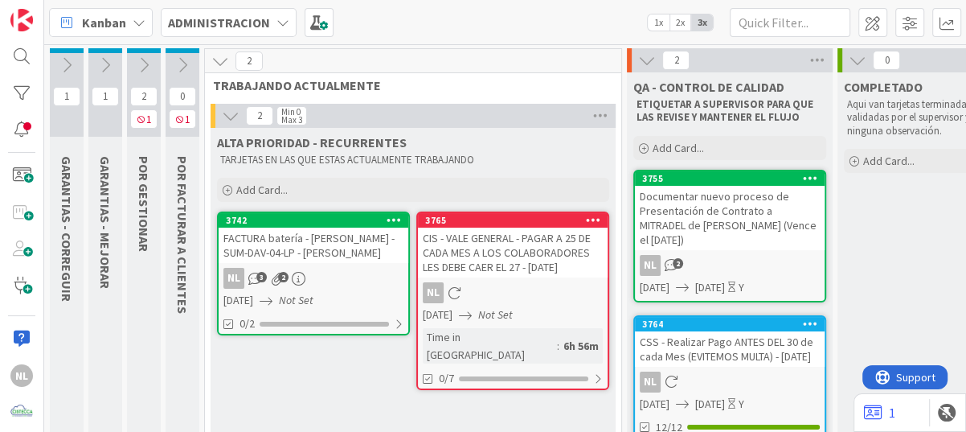
click at [315, 256] on div "FACTURA batería - [PERSON_NAME] - SUM-DAV-04-LP - [PERSON_NAME]" at bounding box center [314, 244] width 190 height 35
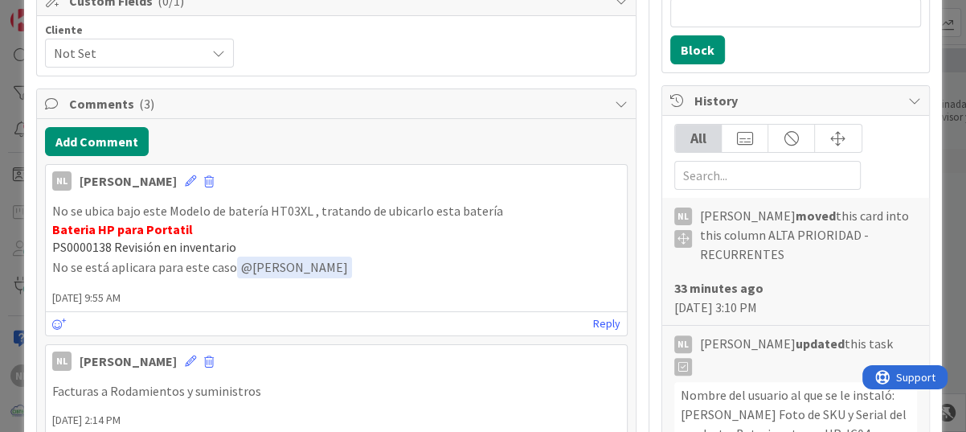
scroll to position [241, 0]
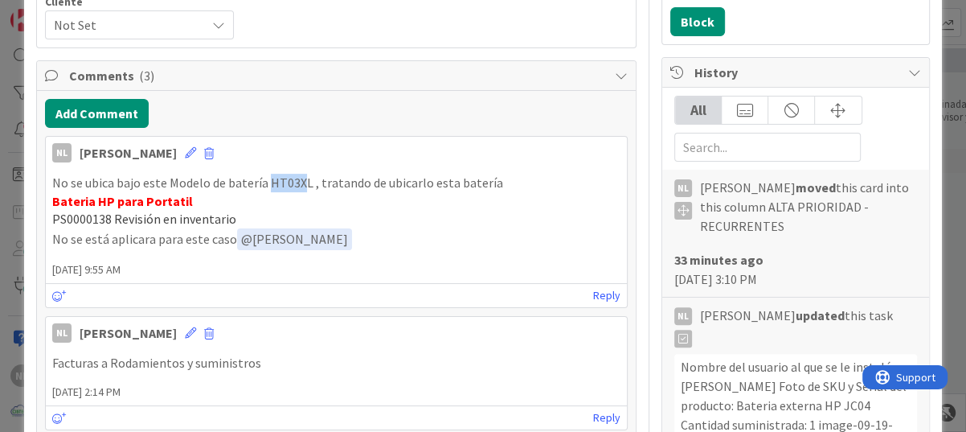
drag, startPoint x: 266, startPoint y: 182, endPoint x: 301, endPoint y: 182, distance: 35.4
click at [301, 182] on p "No se ubica bajo este Modelo de batería HT03XL , tratando de ubicarlo esta bate…" at bounding box center [336, 183] width 568 height 18
drag, startPoint x: 301, startPoint y: 182, endPoint x: 360, endPoint y: 219, distance: 69.4
click at [360, 219] on p "PS0000138 Revisión en inventario" at bounding box center [336, 219] width 568 height 18
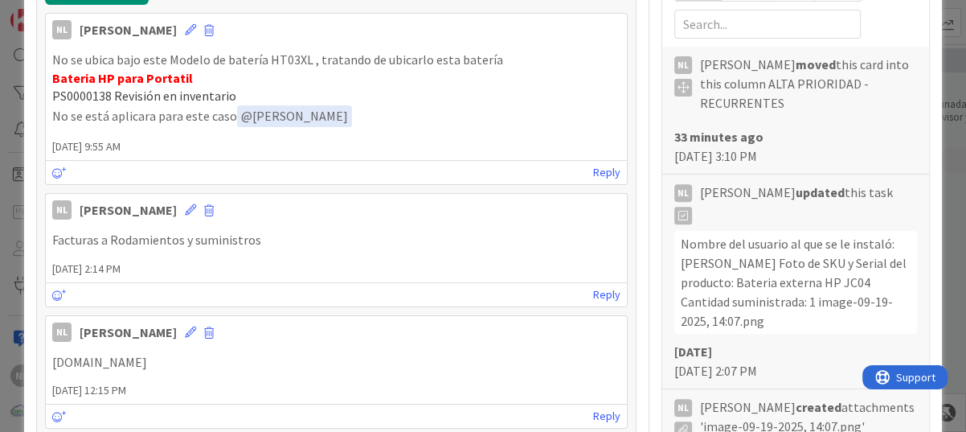
scroll to position [402, 0]
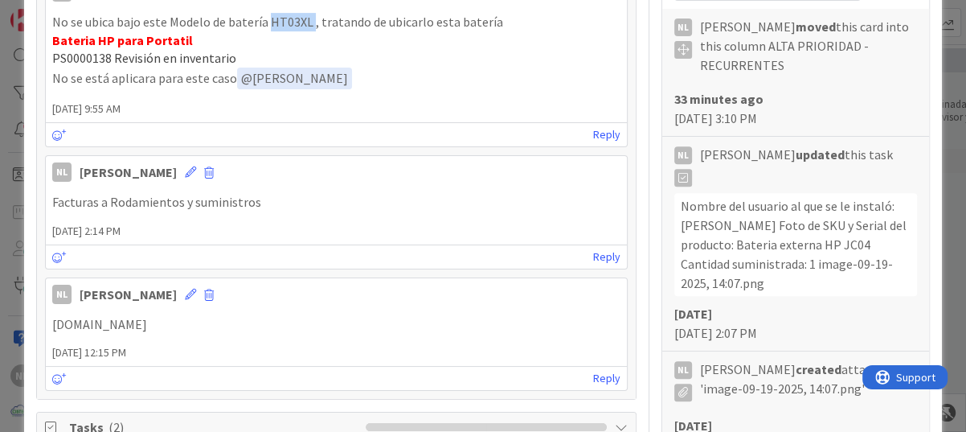
drag, startPoint x: 265, startPoint y: 20, endPoint x: 309, endPoint y: 21, distance: 43.4
click at [309, 21] on p "No se ubica bajo este Modelo de batería HT03XL , tratando de ubicarlo esta bate…" at bounding box center [336, 22] width 568 height 18
drag, startPoint x: 309, startPoint y: 21, endPoint x: 297, endPoint y: 20, distance: 12.1
copy p "HT03XL"
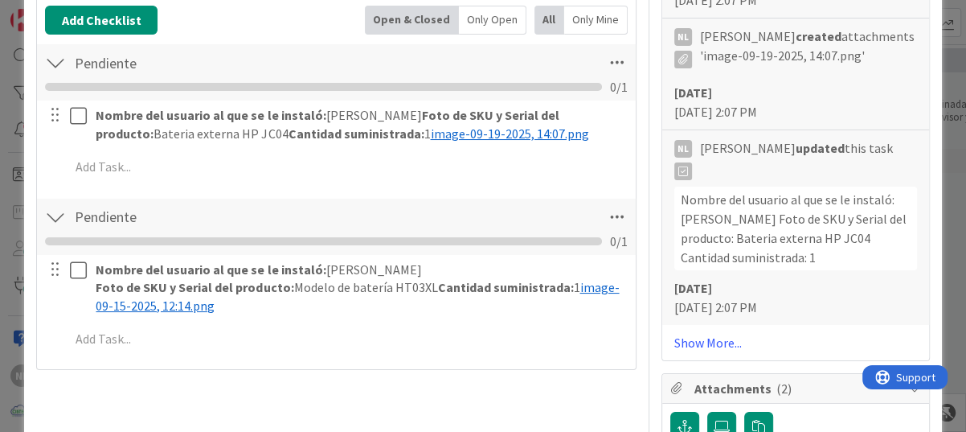
scroll to position [884, 0]
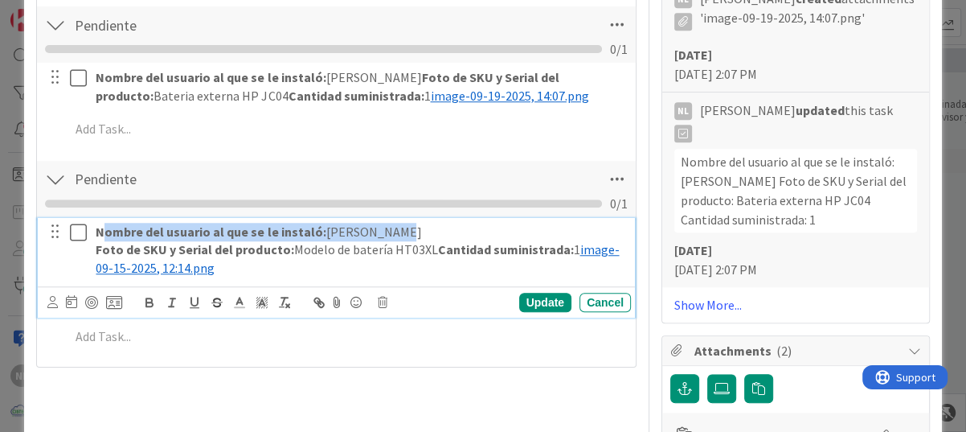
drag, startPoint x: 100, startPoint y: 227, endPoint x: 387, endPoint y: 223, distance: 287.0
click at [387, 223] on p "Nombre del usuario al que se le instaló: [PERSON_NAME]" at bounding box center [360, 232] width 529 height 18
copy p "ombre del usuario al que se le instaló: [PERSON_NAME]"
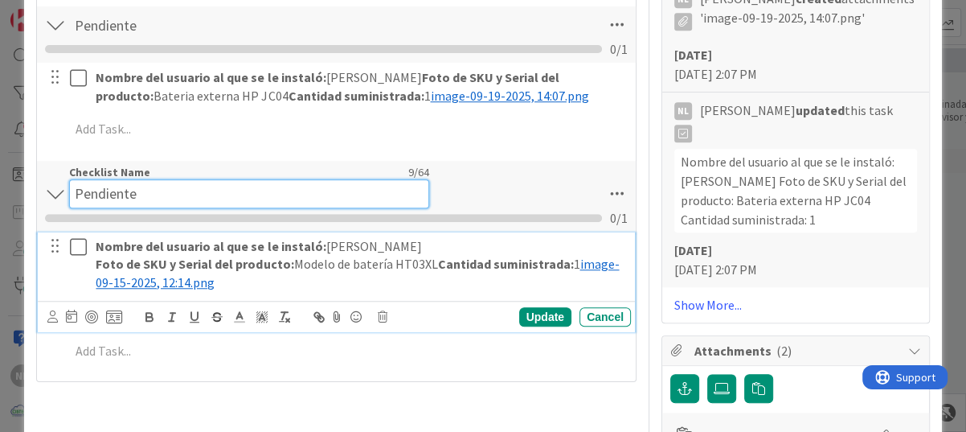
click at [383, 167] on div "Checklist Name 9 / 64 Pendiente" at bounding box center [249, 186] width 360 height 43
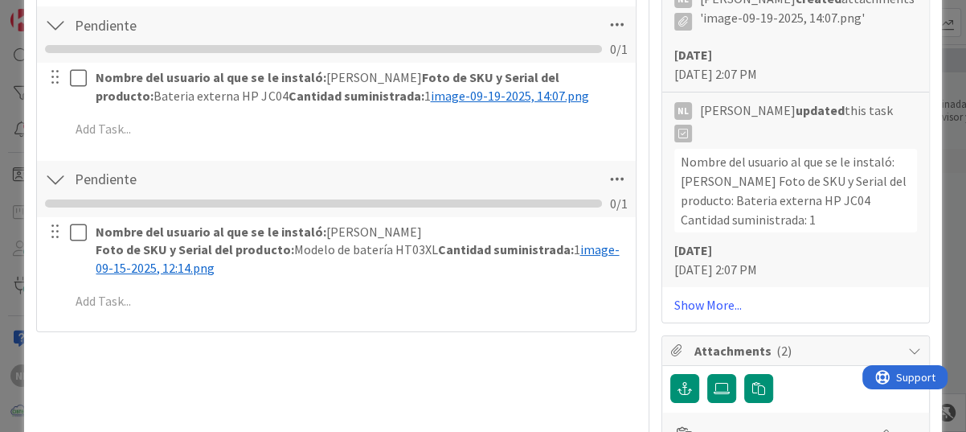
click at [286, 343] on div "Title 64 / 128 FACTURA batería - Equipo Portatil - SUM-DAV-04-LP - [PERSON_NAME…" at bounding box center [336, 131] width 600 height 1907
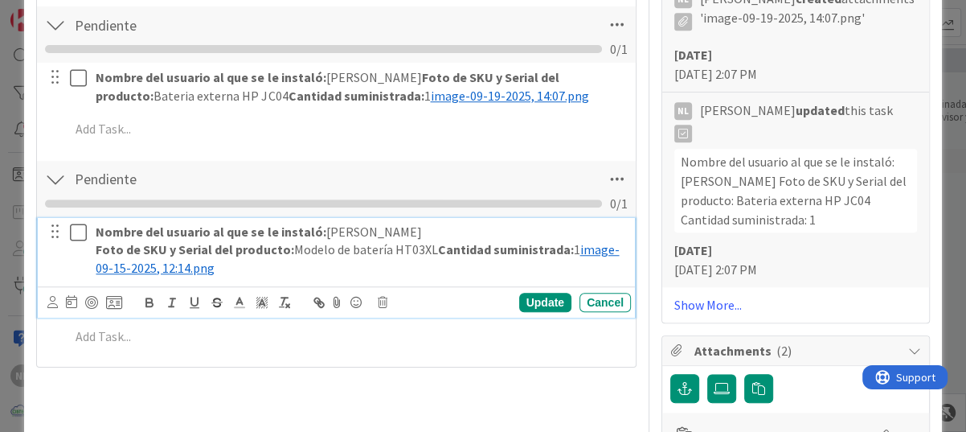
click at [81, 232] on icon at bounding box center [78, 232] width 17 height 19
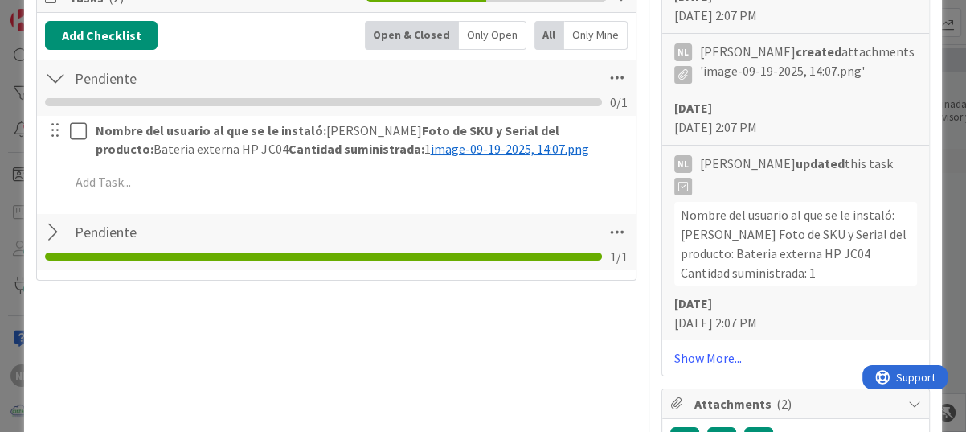
scroll to position [804, 0]
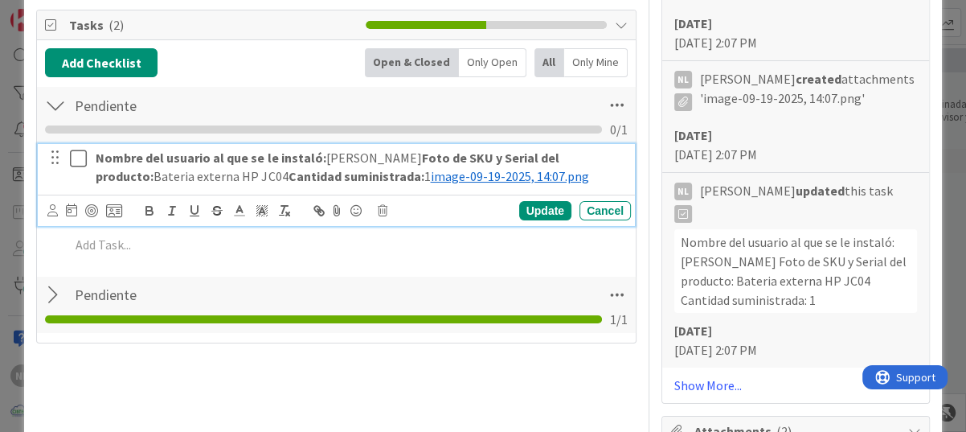
drag, startPoint x: 96, startPoint y: 157, endPoint x: 404, endPoint y: 150, distance: 307.9
click at [404, 150] on p "Nombre del usuario al que se le instaló: [PERSON_NAME] Foto de SKU y Serial del…" at bounding box center [360, 167] width 529 height 36
copy p "Nombre del usuario al que se le instaló: [PERSON_NAME]"
click at [77, 156] on icon at bounding box center [78, 158] width 17 height 19
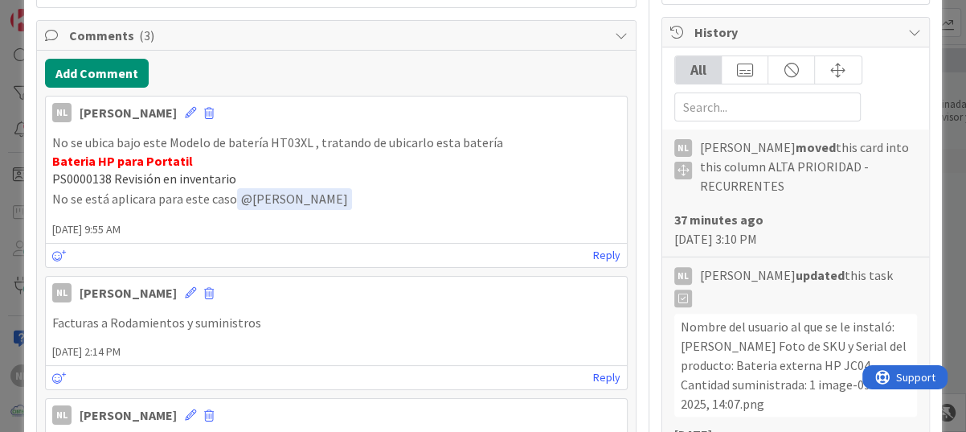
scroll to position [322, 0]
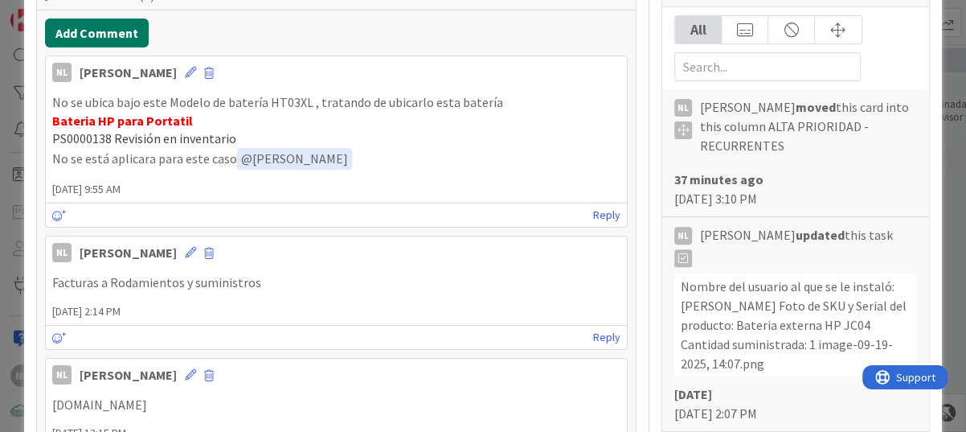
click at [89, 39] on button "Add Comment" at bounding box center [97, 32] width 104 height 29
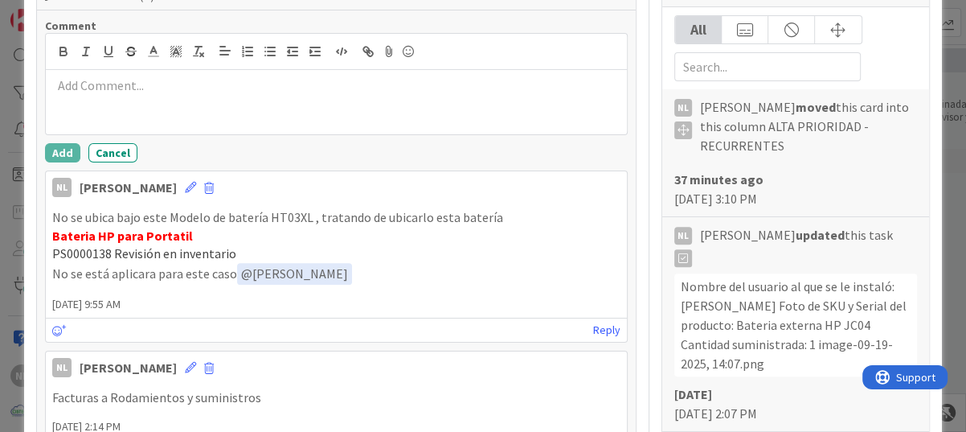
click at [110, 98] on div at bounding box center [336, 102] width 581 height 64
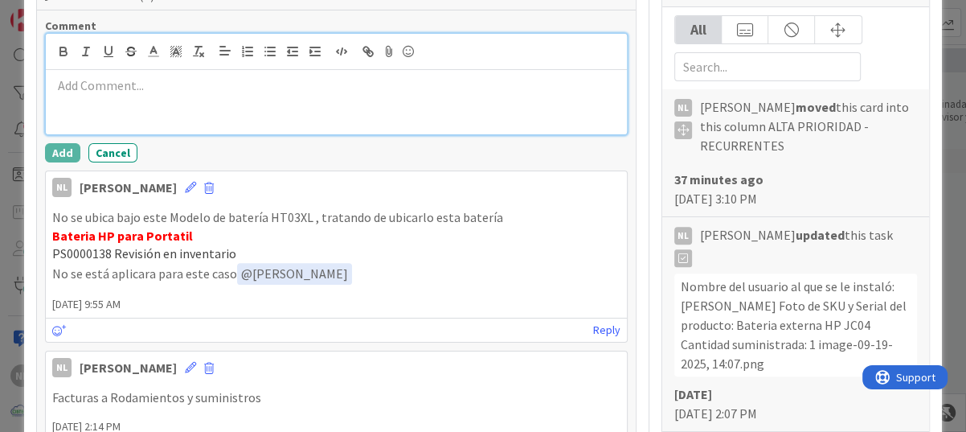
paste div
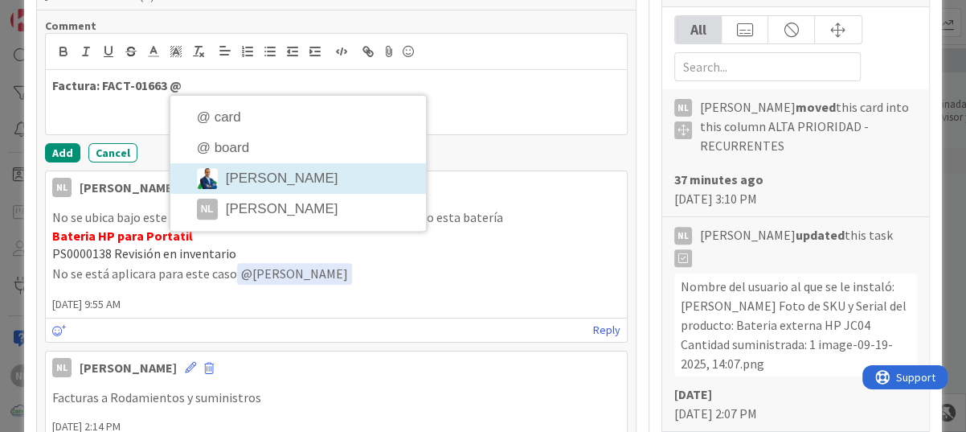
click at [268, 182] on li "[PERSON_NAME]" at bounding box center [298, 178] width 256 height 31
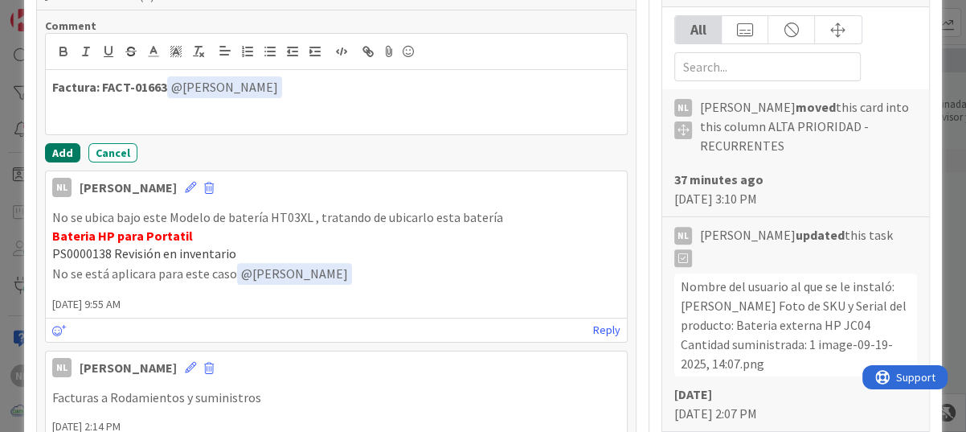
click at [66, 153] on button "Add" at bounding box center [62, 152] width 35 height 19
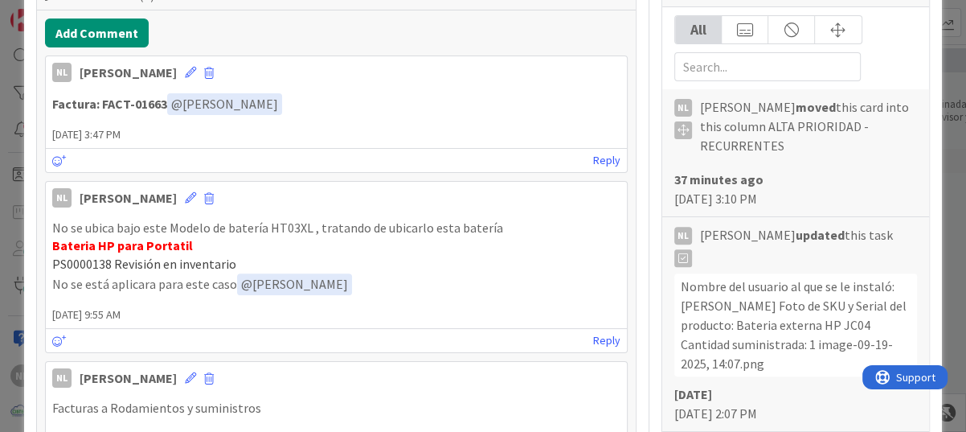
scroll to position [0, 0]
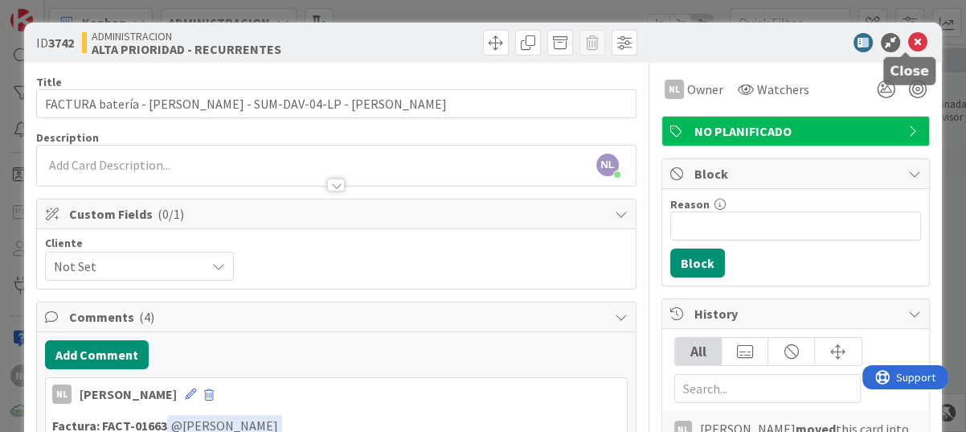
click at [908, 35] on icon at bounding box center [917, 42] width 19 height 19
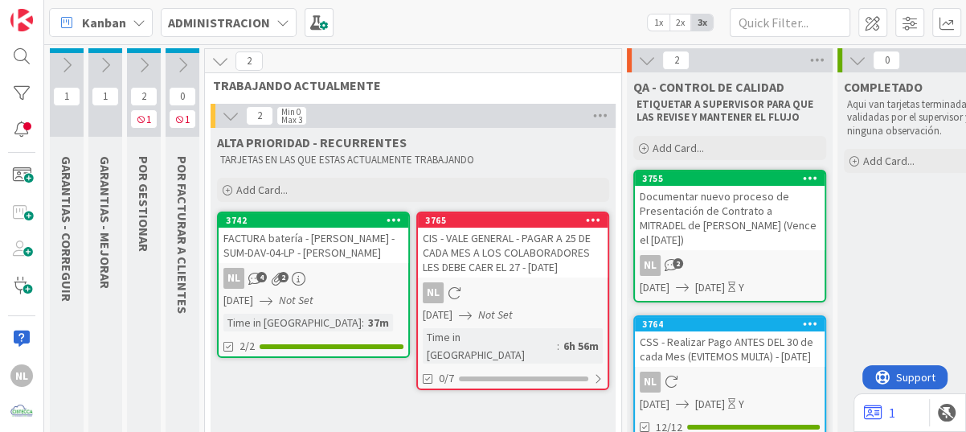
click at [183, 61] on icon at bounding box center [183, 65] width 18 height 18
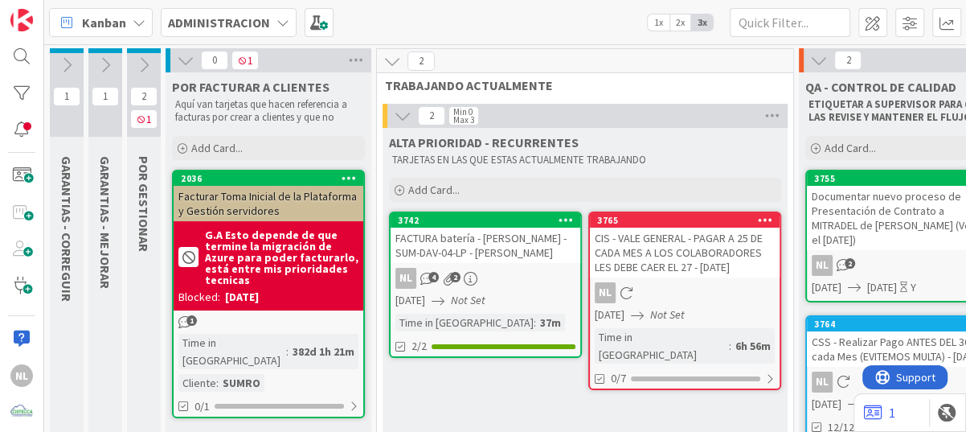
click at [187, 59] on icon at bounding box center [186, 60] width 18 height 18
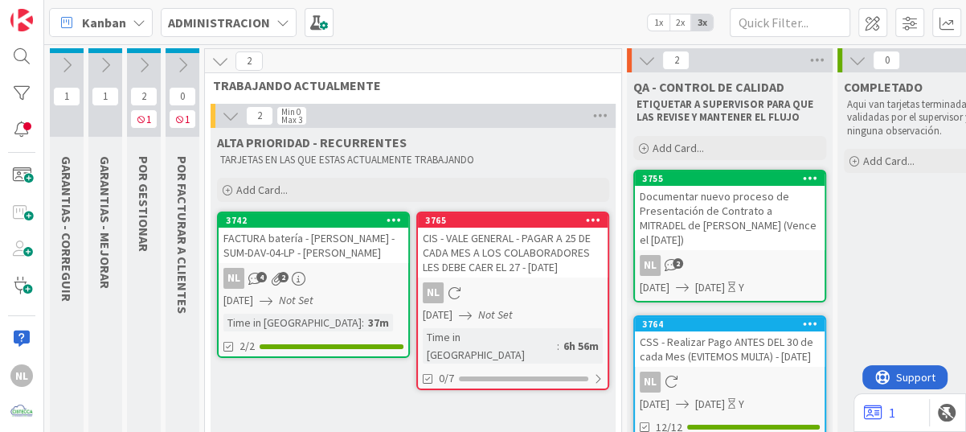
click at [100, 70] on icon at bounding box center [105, 65] width 18 height 18
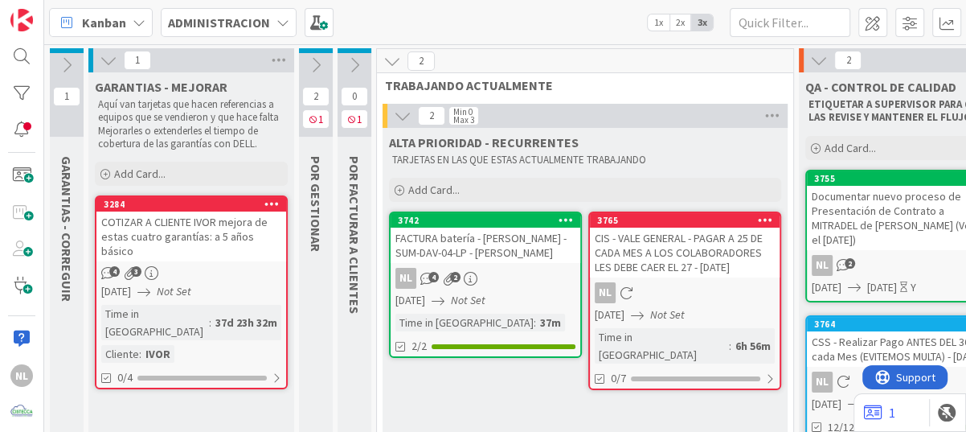
click at [201, 266] on div "4 3" at bounding box center [191, 273] width 190 height 14
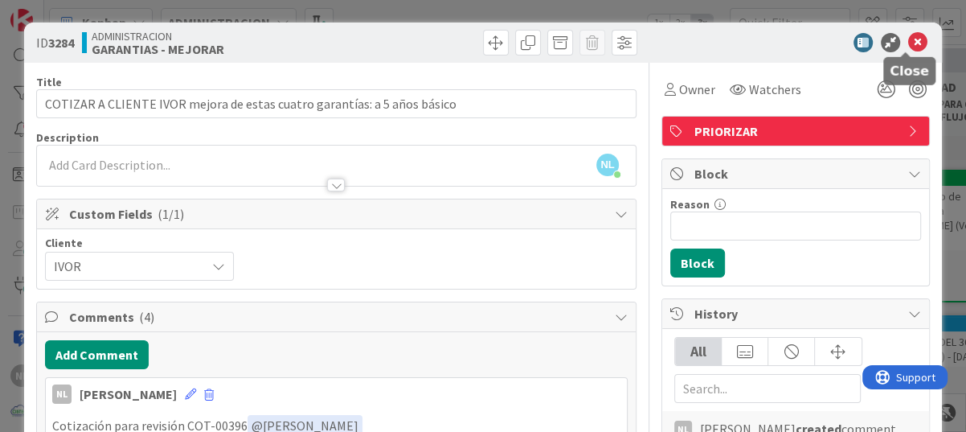
click at [908, 42] on icon at bounding box center [917, 42] width 19 height 19
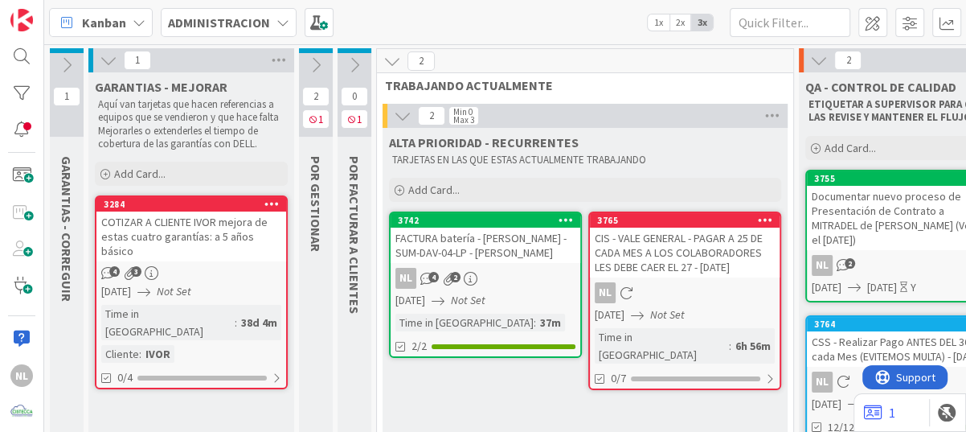
click at [104, 55] on icon at bounding box center [109, 60] width 18 height 18
